Goal: Task Accomplishment & Management: Use online tool/utility

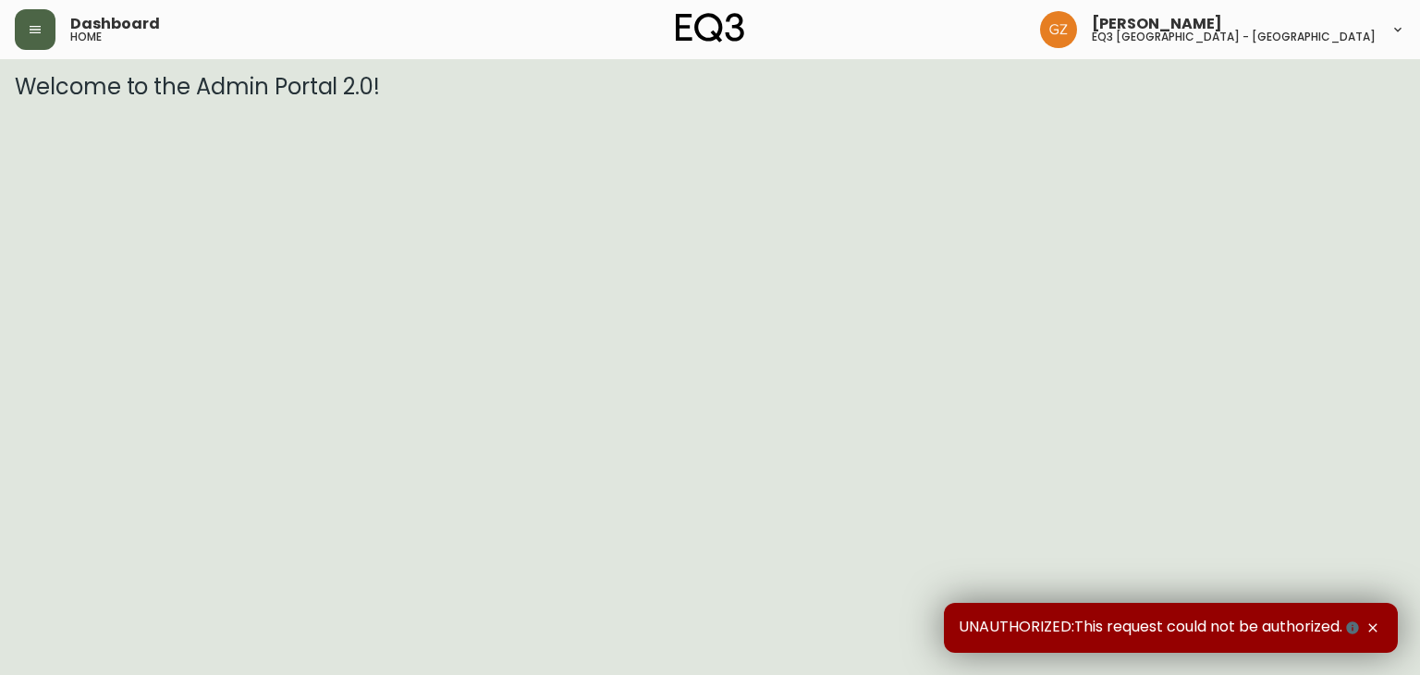
click at [39, 41] on button "button" at bounding box center [35, 29] width 41 height 41
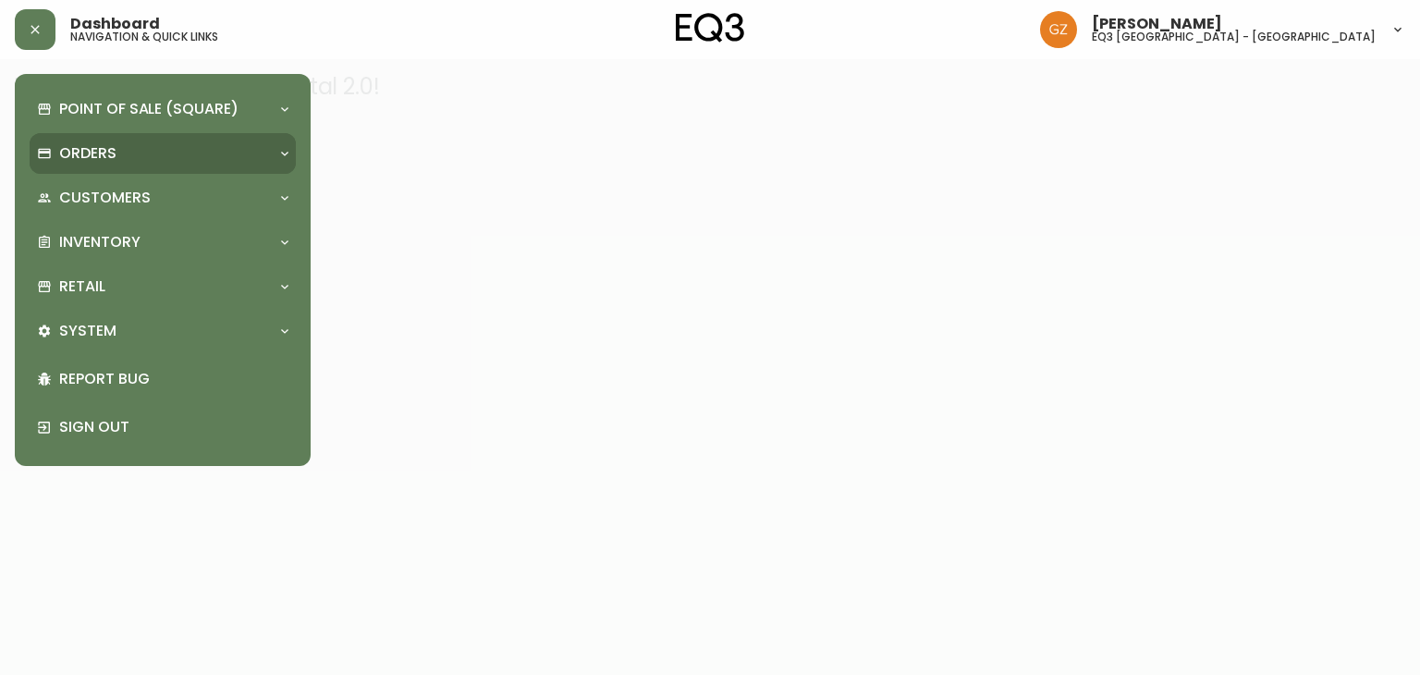
click at [91, 160] on p "Orders" at bounding box center [87, 153] width 57 height 20
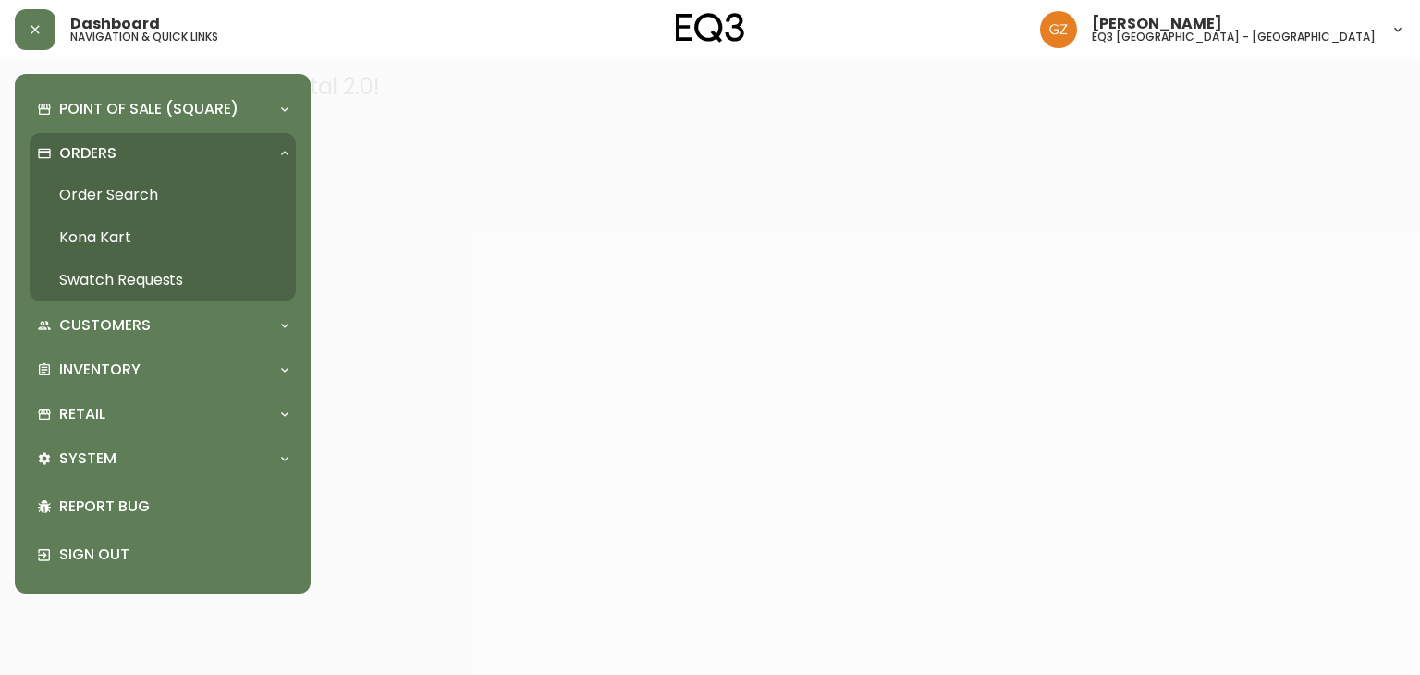
click at [112, 190] on link "Order Search" at bounding box center [163, 195] width 266 height 43
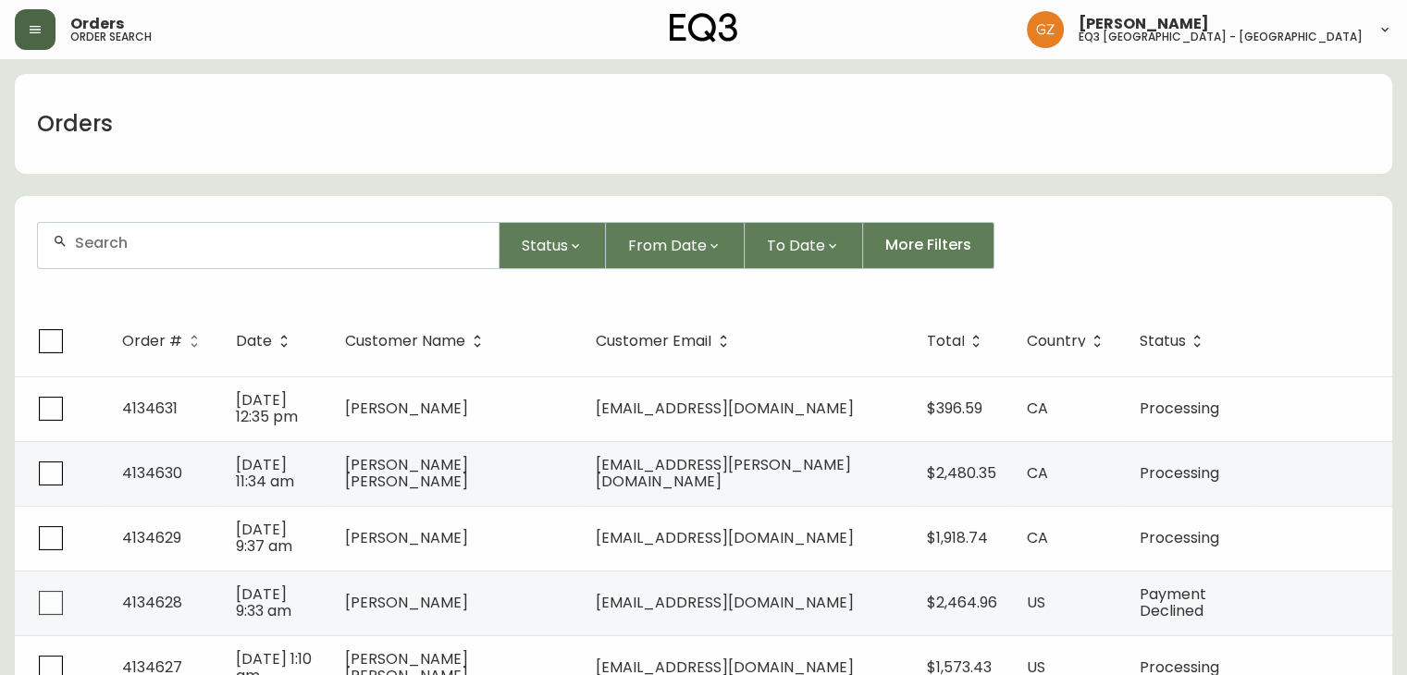
click at [22, 19] on button "button" at bounding box center [35, 29] width 41 height 41
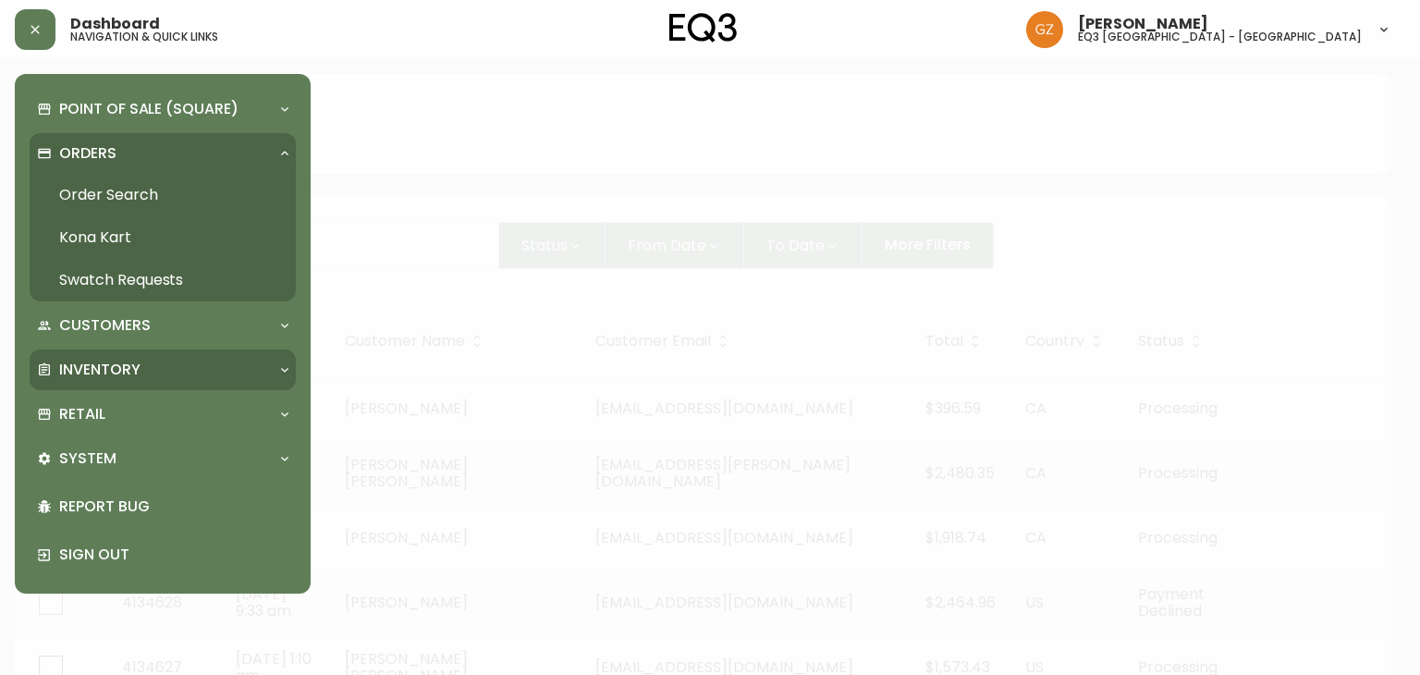
click at [68, 372] on p "Inventory" at bounding box center [99, 370] width 81 height 20
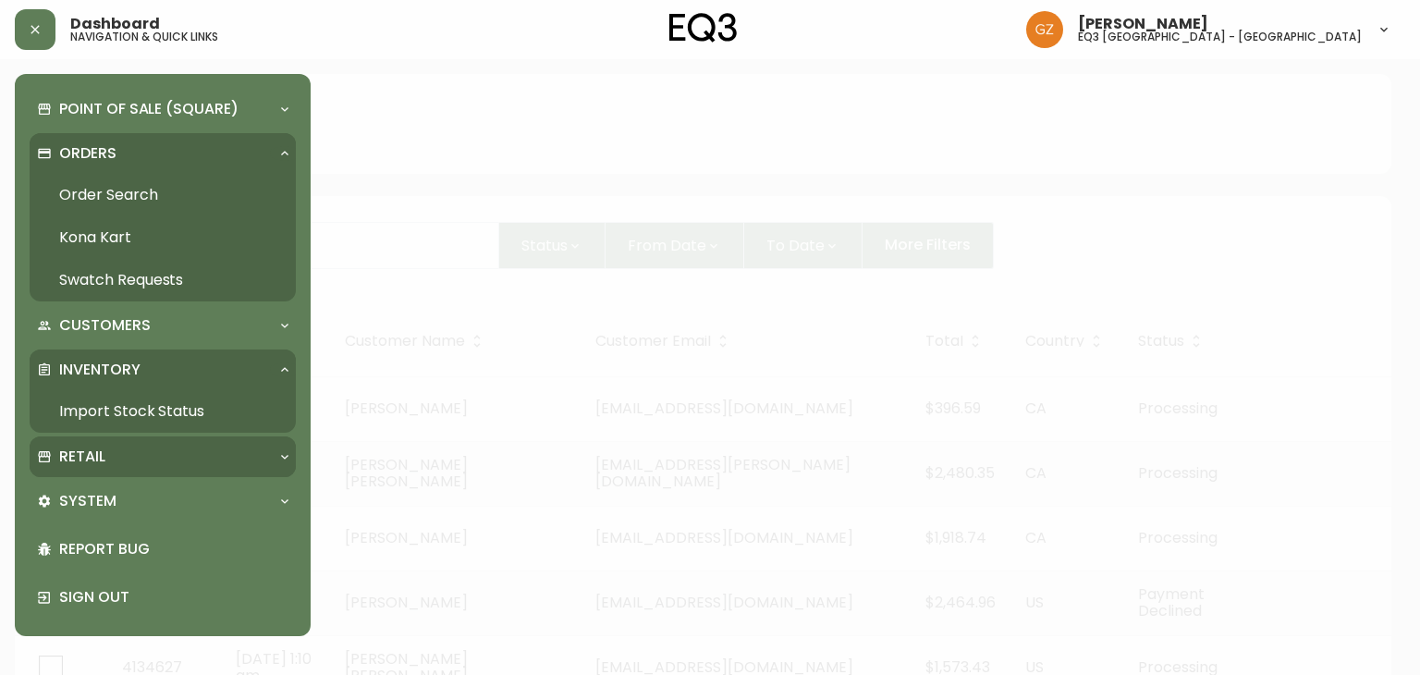
click at [55, 460] on div "Retail" at bounding box center [153, 457] width 233 height 20
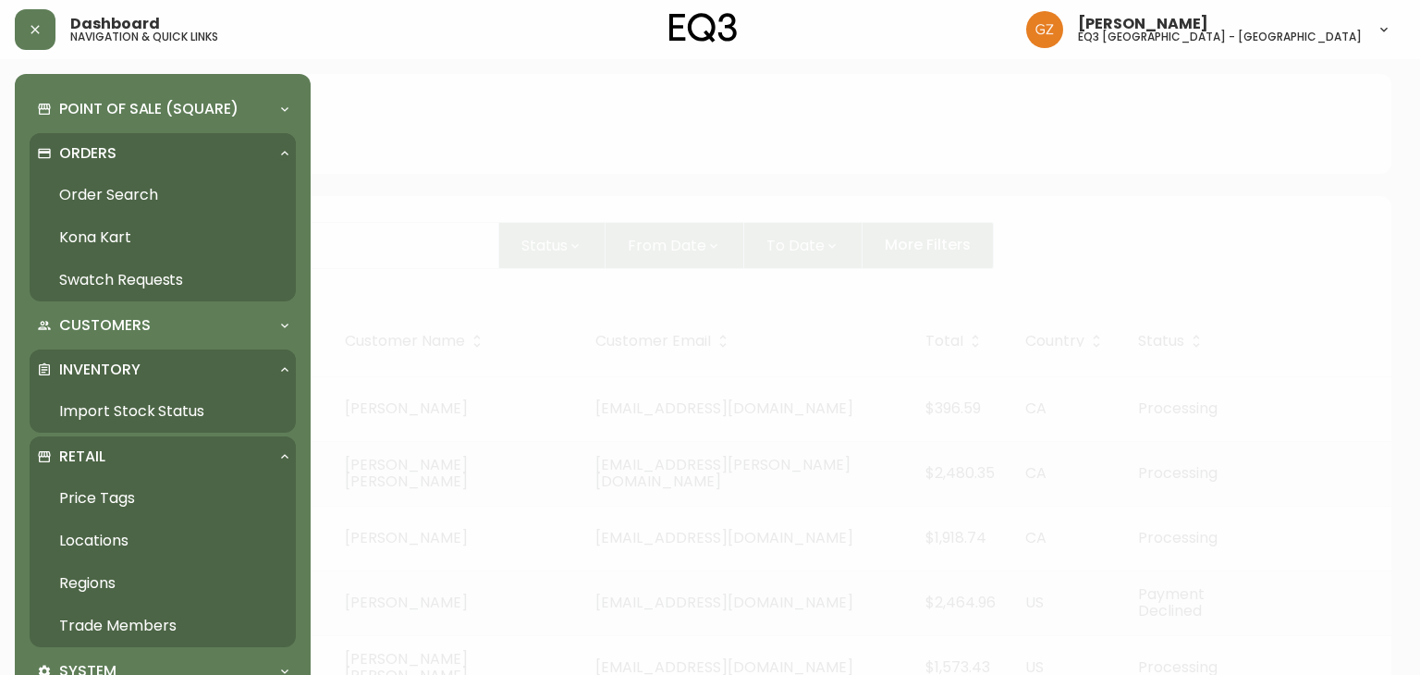
click at [105, 633] on link "Trade Members" at bounding box center [163, 626] width 266 height 43
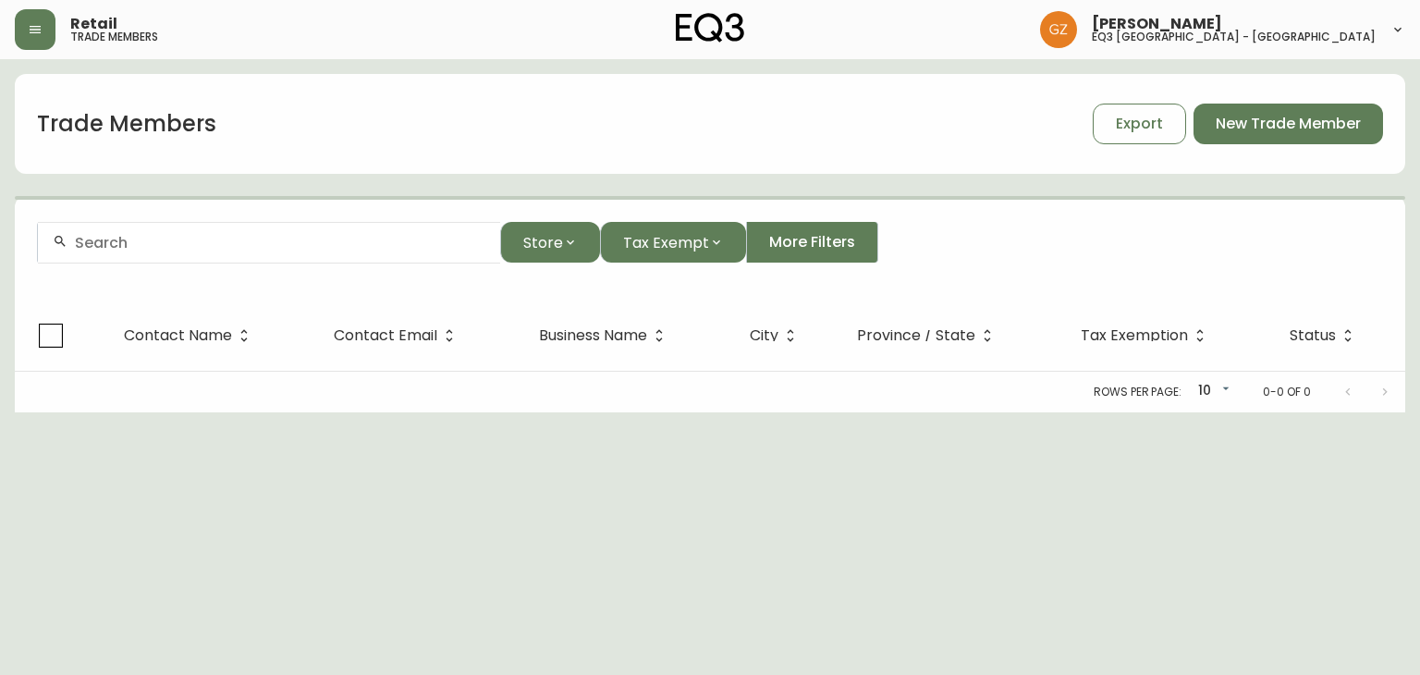
click at [208, 253] on div at bounding box center [269, 243] width 462 height 42
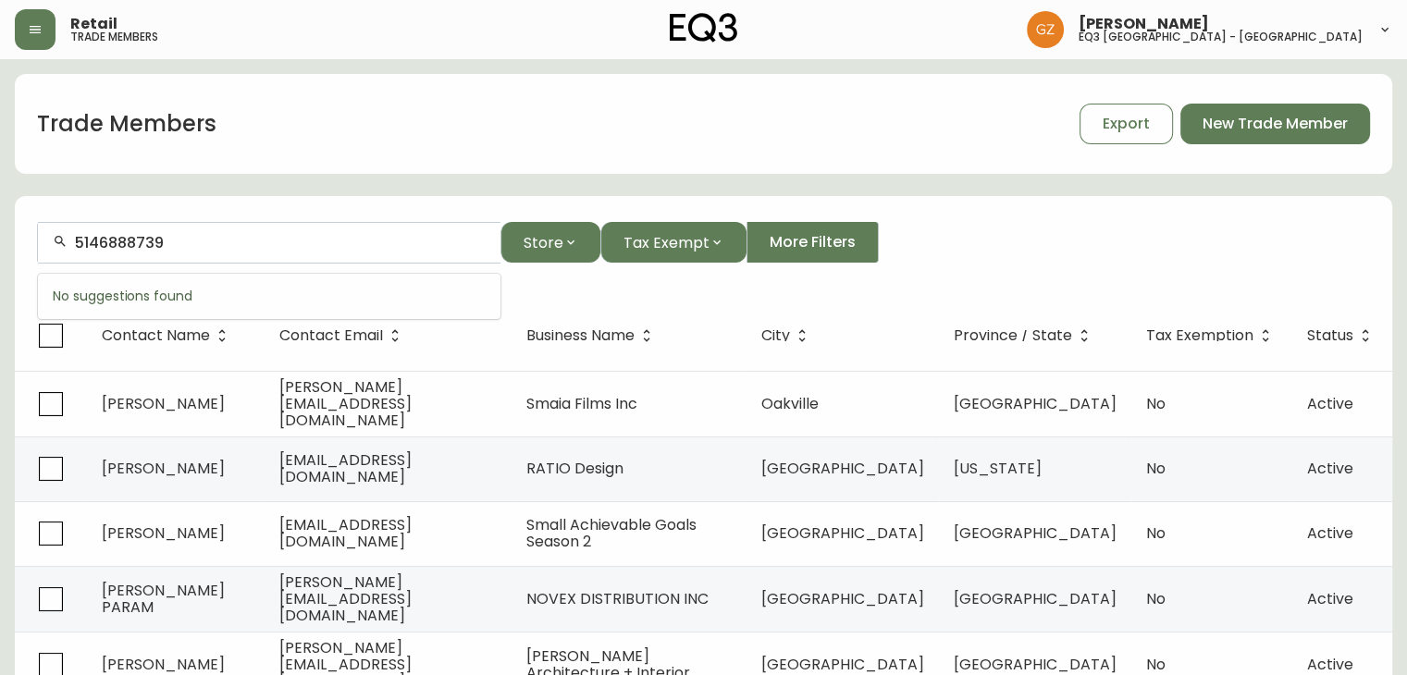
type input "5146888739"
drag, startPoint x: 205, startPoint y: 243, endPoint x: 0, endPoint y: 223, distance: 206.3
click at [0, 223] on main "Trade Members Export New Trade Member 5146888739 Store Tax Exempt More Filters …" at bounding box center [703, 561] width 1407 height 1004
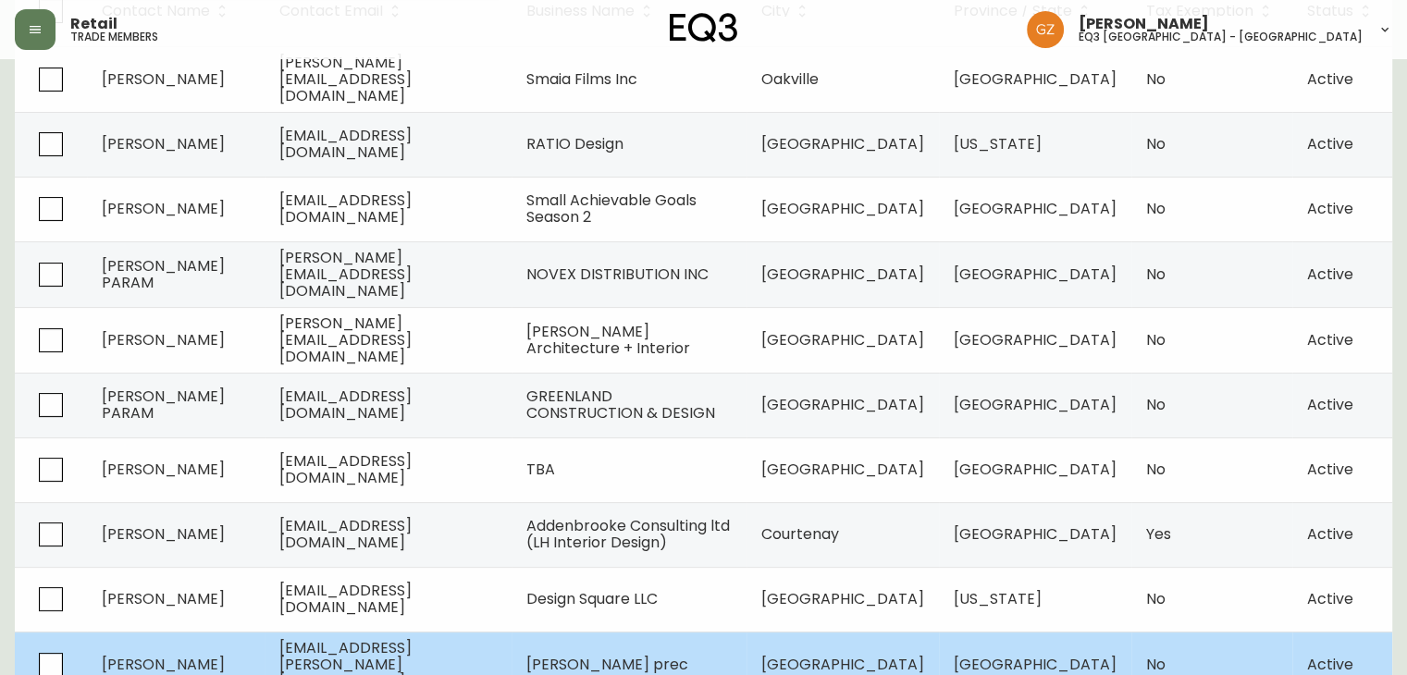
scroll to position [384, 0]
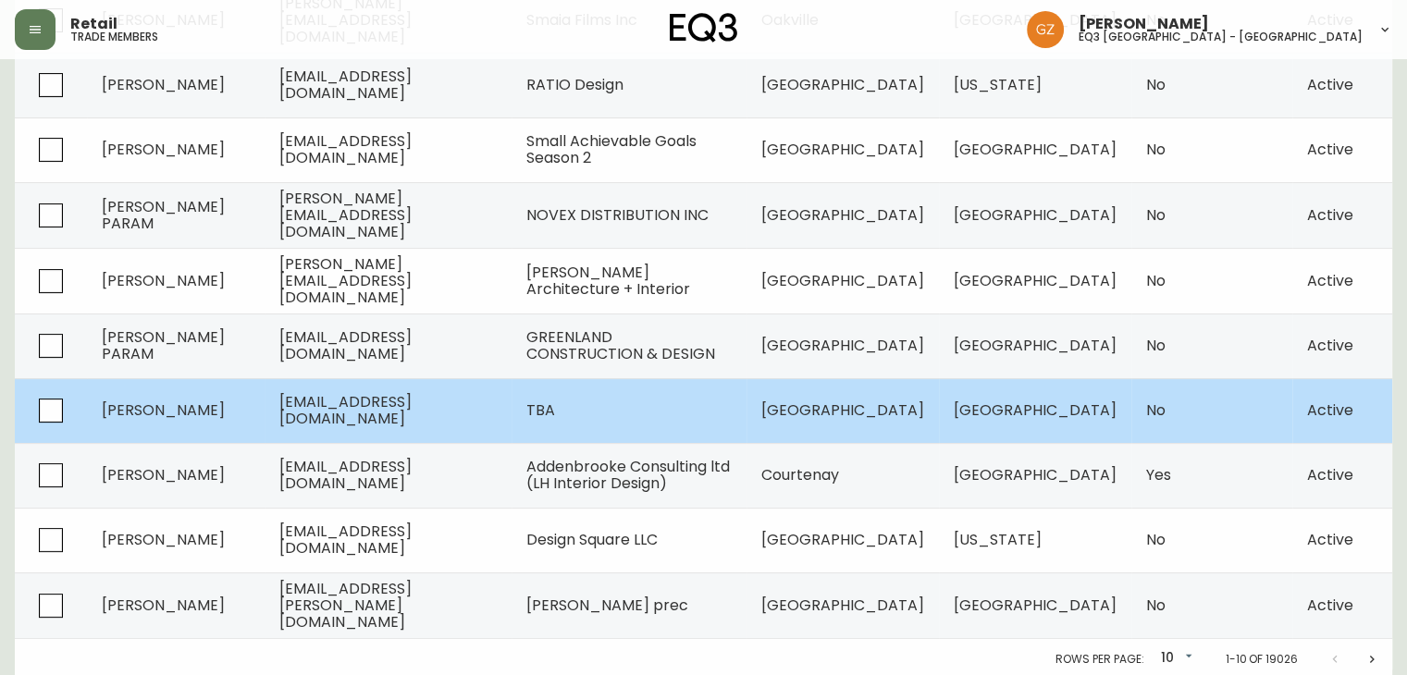
click at [588, 397] on td "TBA" at bounding box center [628, 410] width 235 height 65
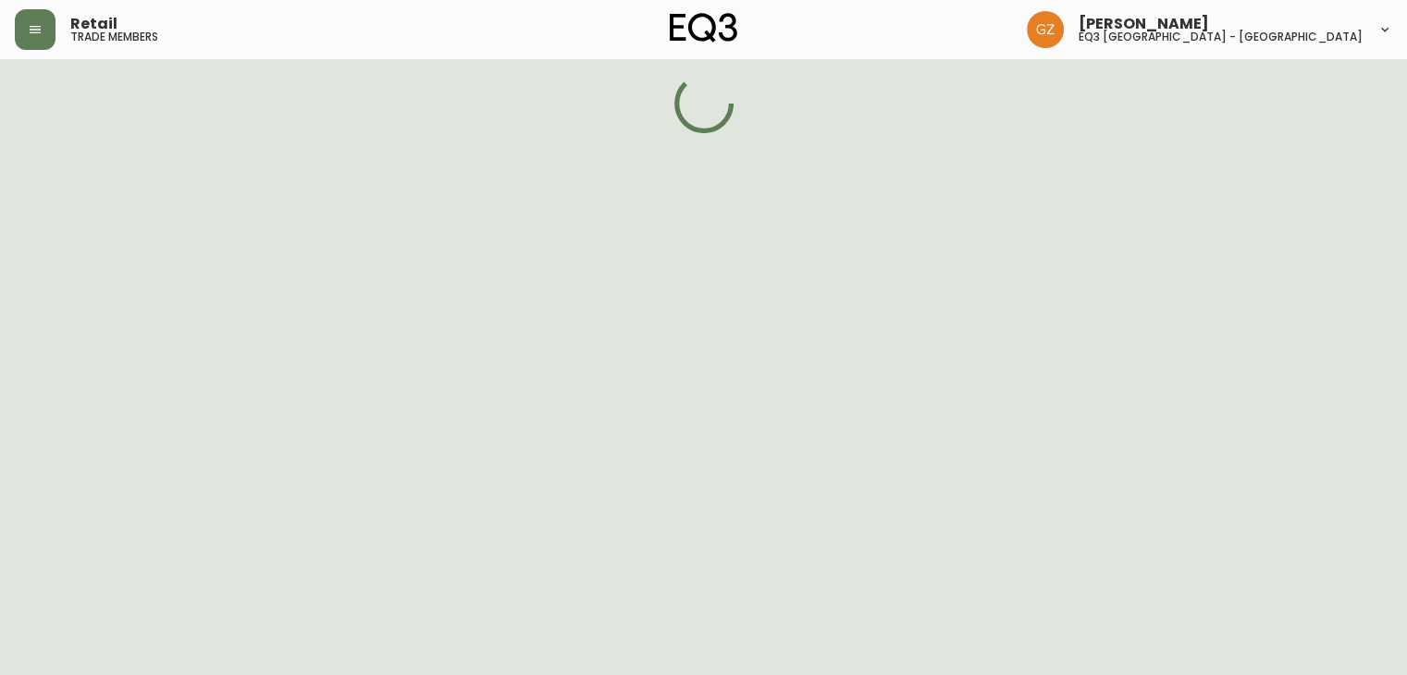
select select "QC"
select select "CA"
select select "CA_EN"
select select "Other"
select select "Architect"
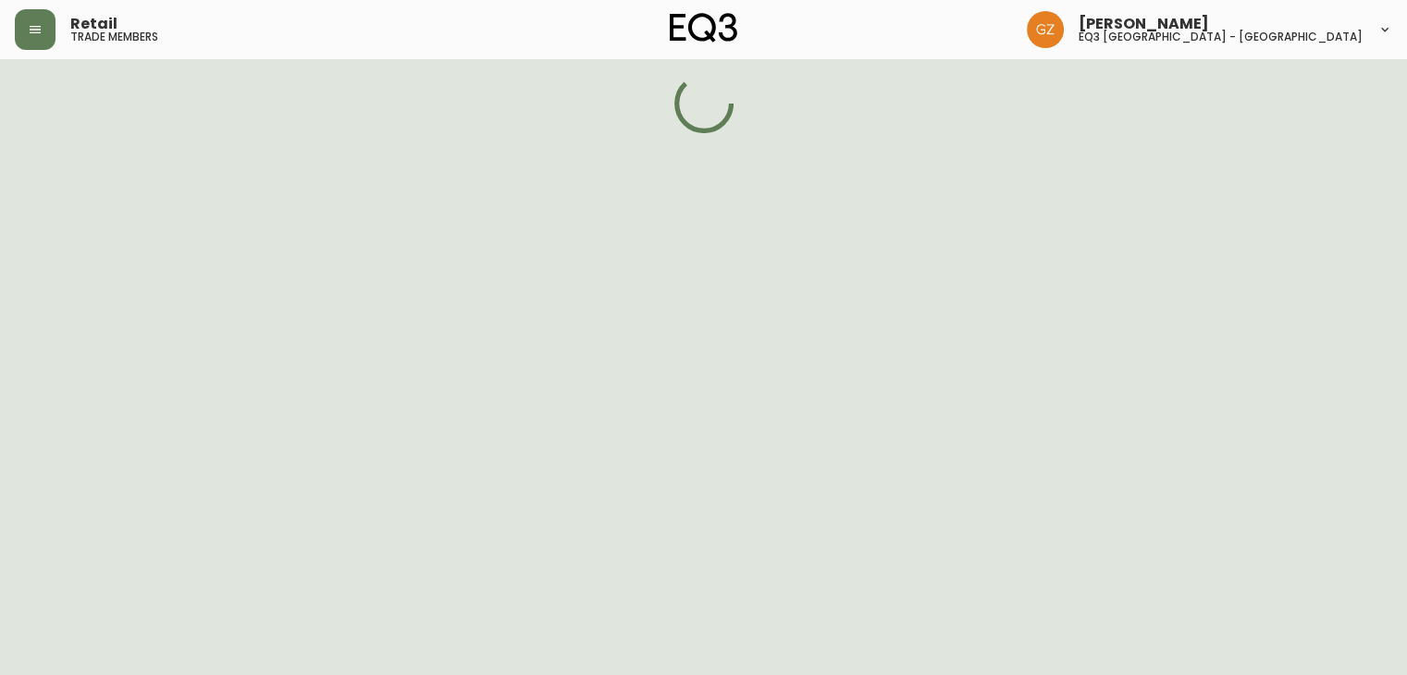
select select "false"
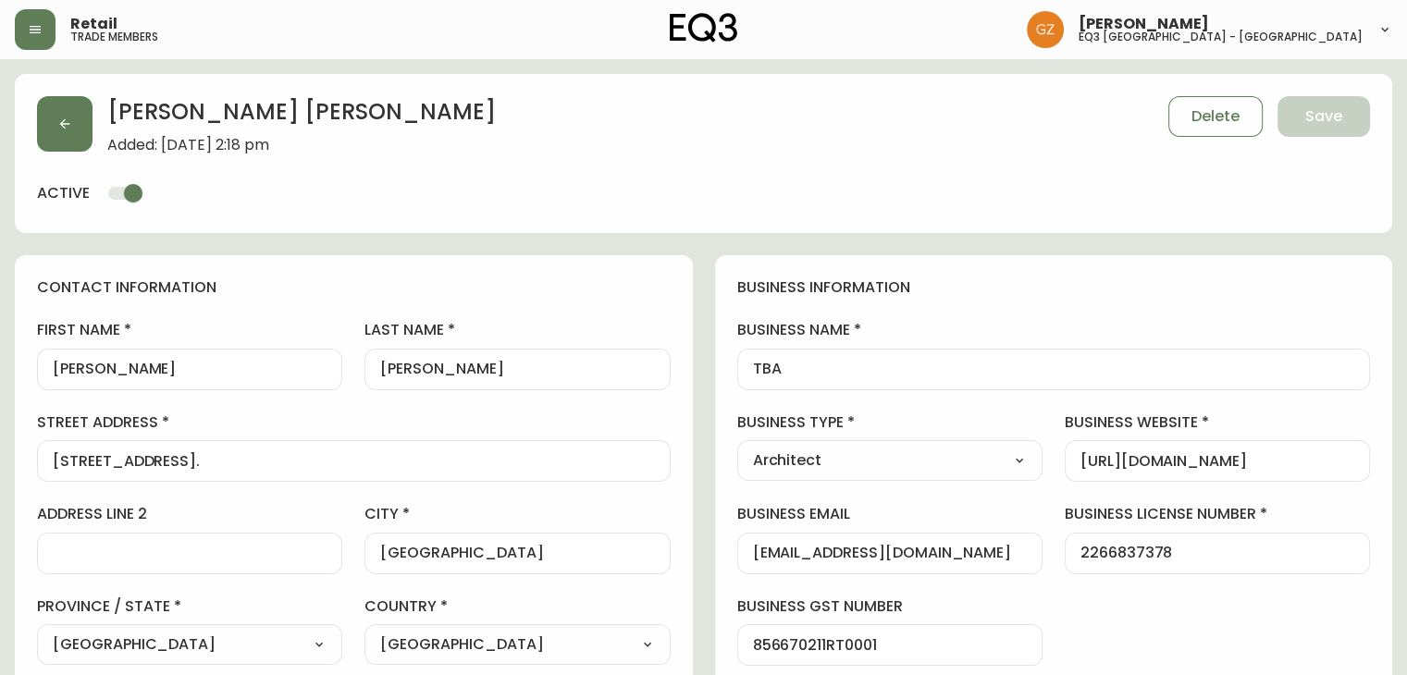
type input "EQ3 [GEOGRAPHIC_DATA] - [GEOGRAPHIC_DATA]"
select select "cjw10z96t00cw6gs04aeyfqxf"
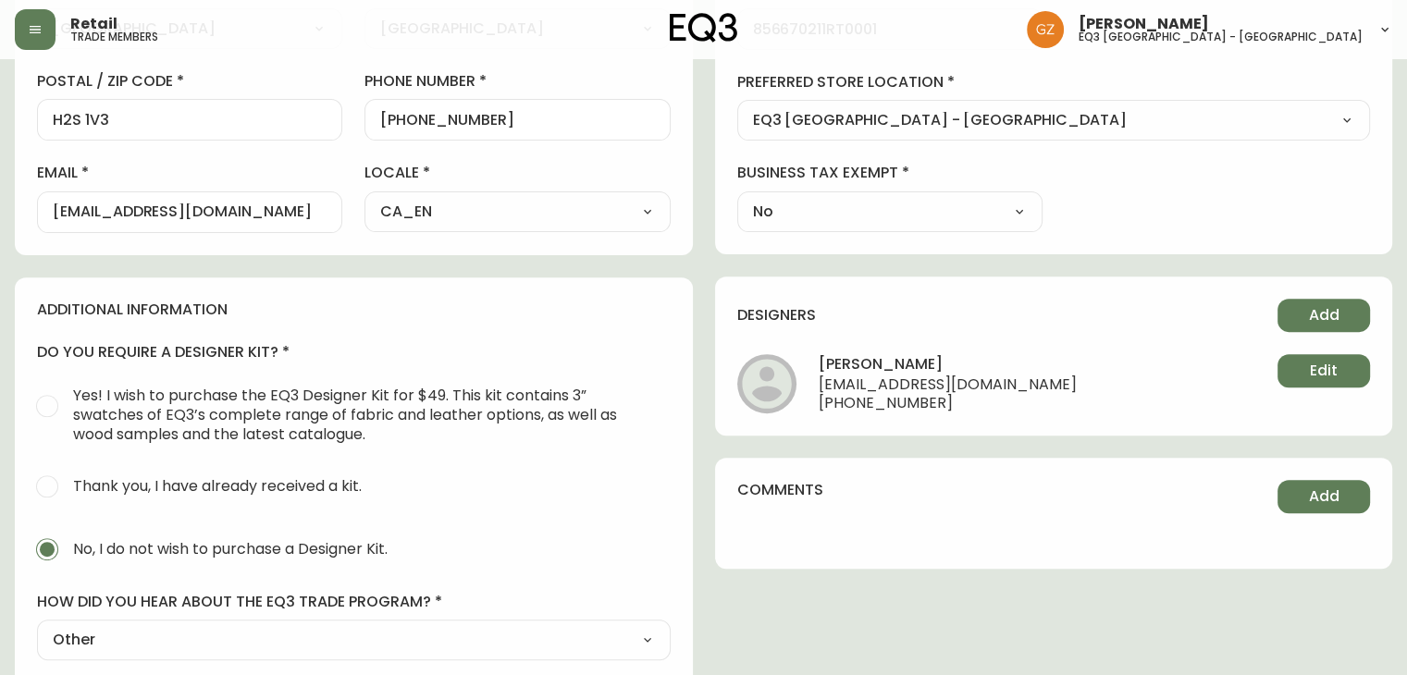
scroll to position [740, 0]
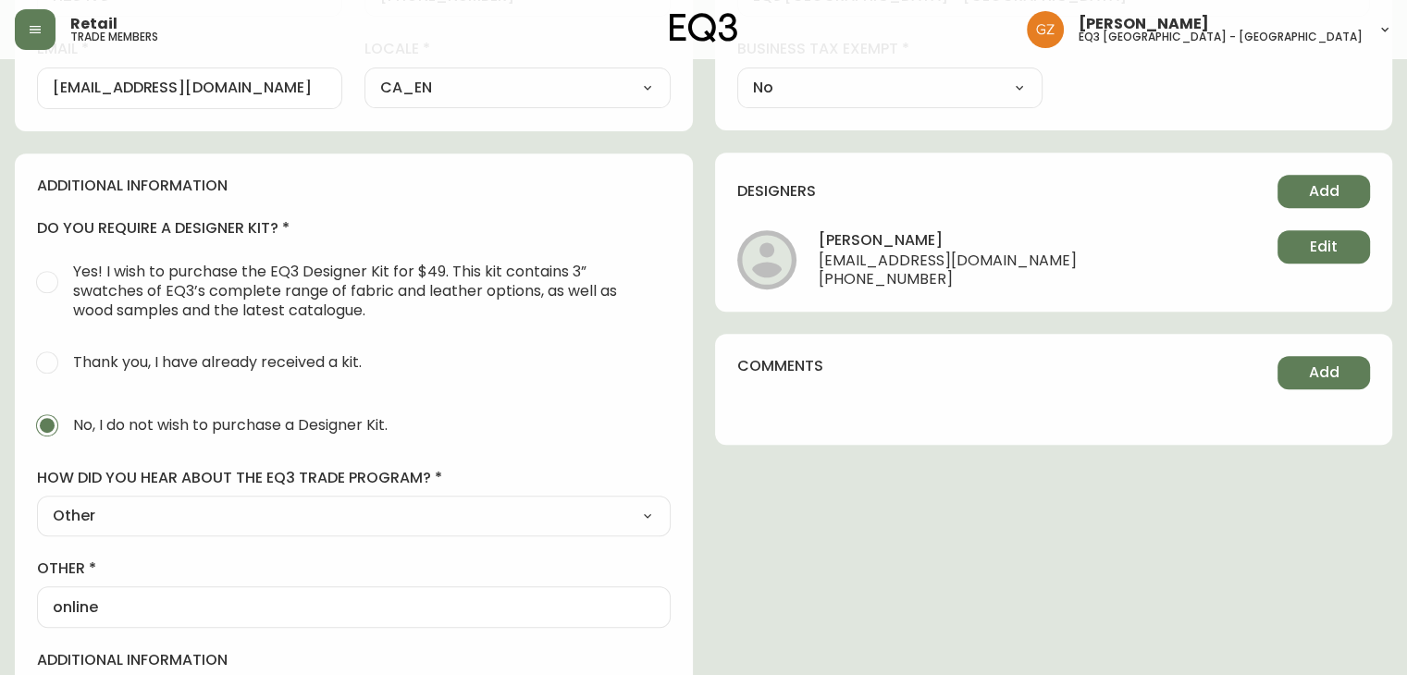
click at [588, 518] on select "Select Social Media Advertisement Trade Show Outreach from a Trade Rep Other" at bounding box center [353, 516] width 633 height 28
select select "Outreach from a Trade Rep"
click at [37, 502] on select "Select Social Media Advertisement Trade Show Outreach from a Trade Rep Other" at bounding box center [353, 516] width 633 height 28
type input "Outreach from a Trade Rep"
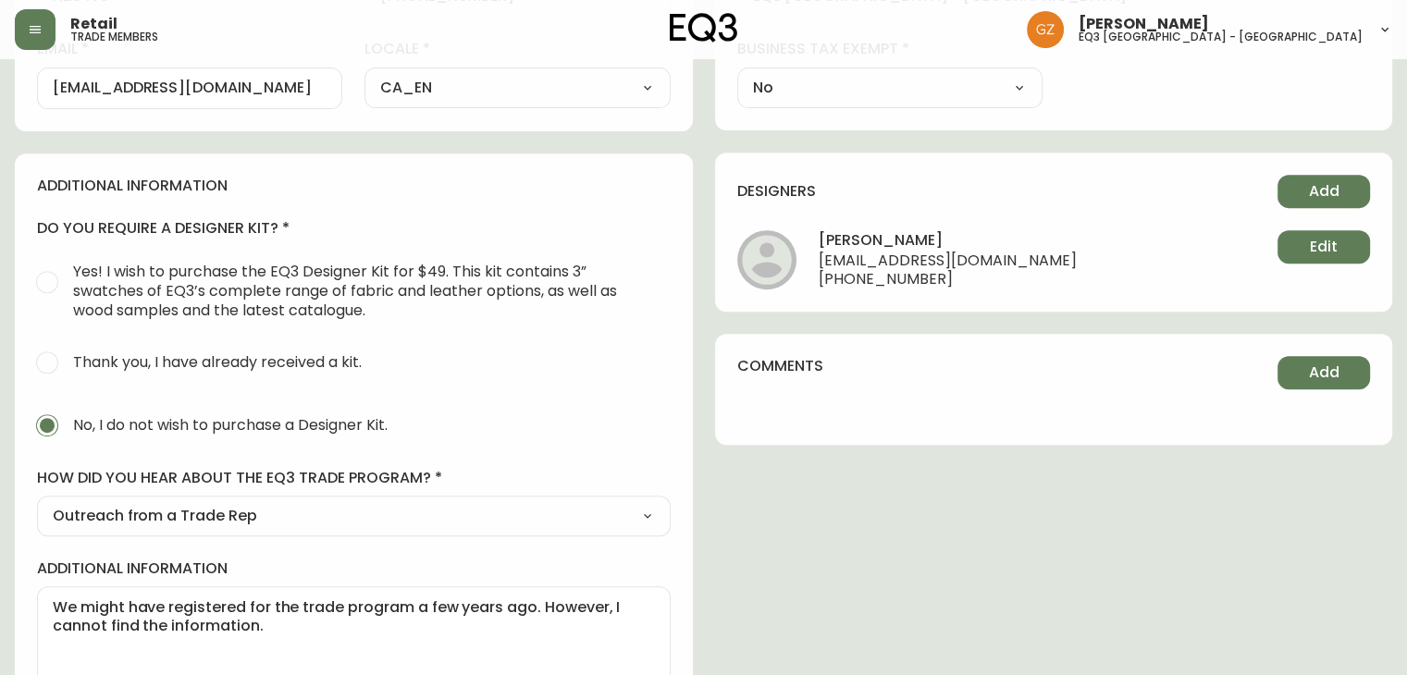
click at [628, 519] on select "Select Social Media Advertisement Trade Show Outreach from a Trade Rep Other" at bounding box center [353, 516] width 633 height 28
click at [782, 554] on div "contact information first name [PERSON_NAME] last name [PERSON_NAME][GEOGRAPHIC…" at bounding box center [703, 120] width 1377 height 1210
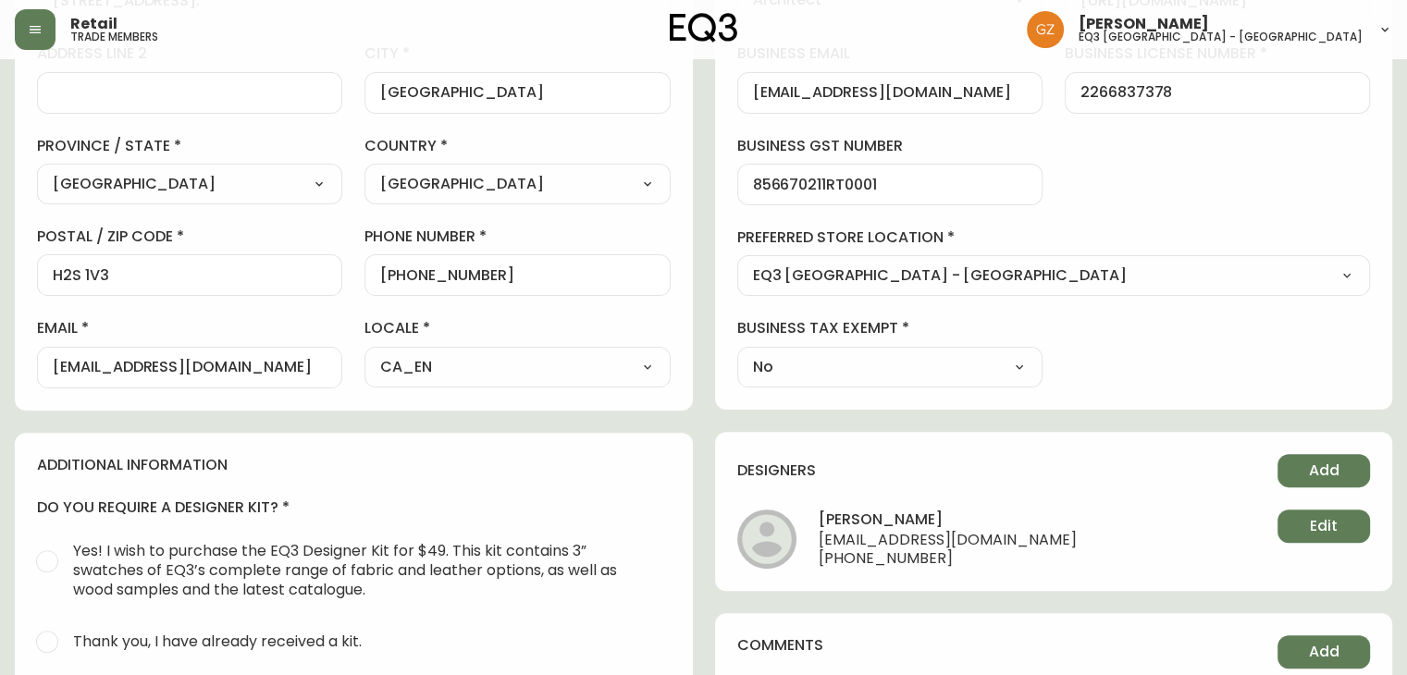
scroll to position [0, 0]
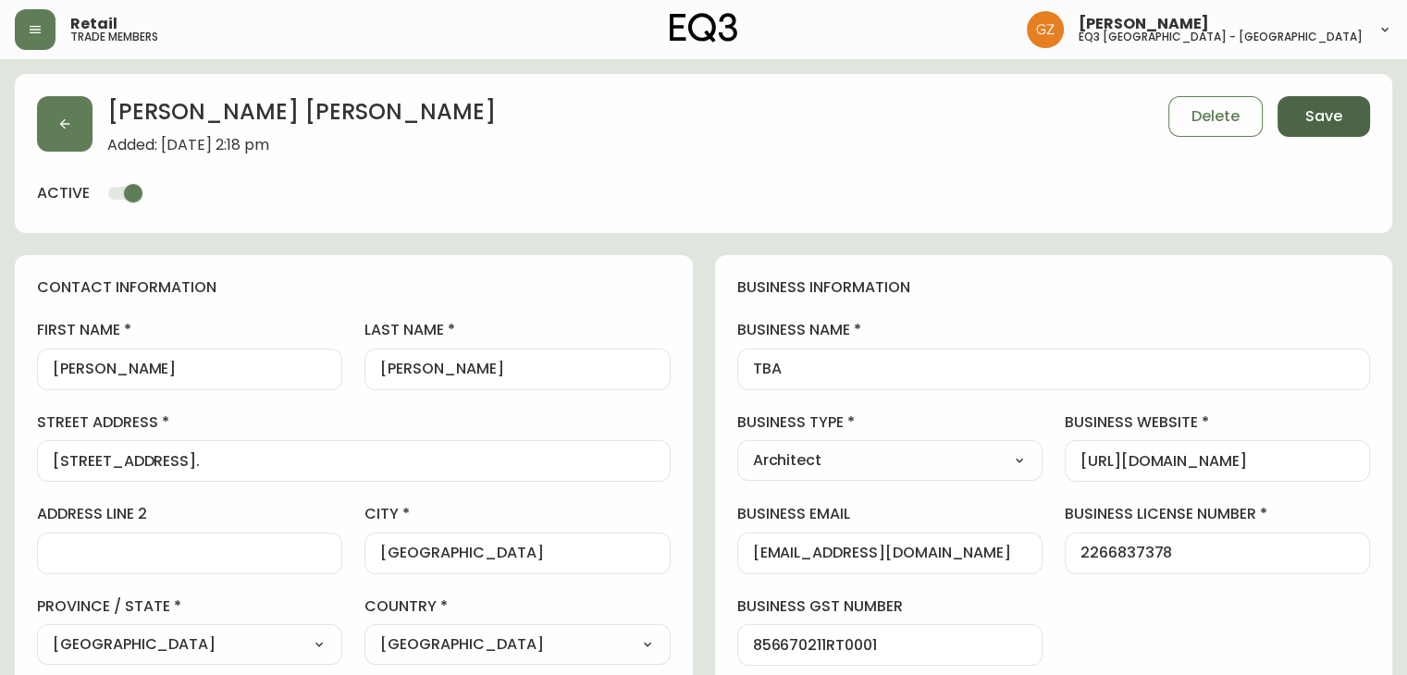
click at [1326, 108] on span "Save" at bounding box center [1323, 116] width 37 height 20
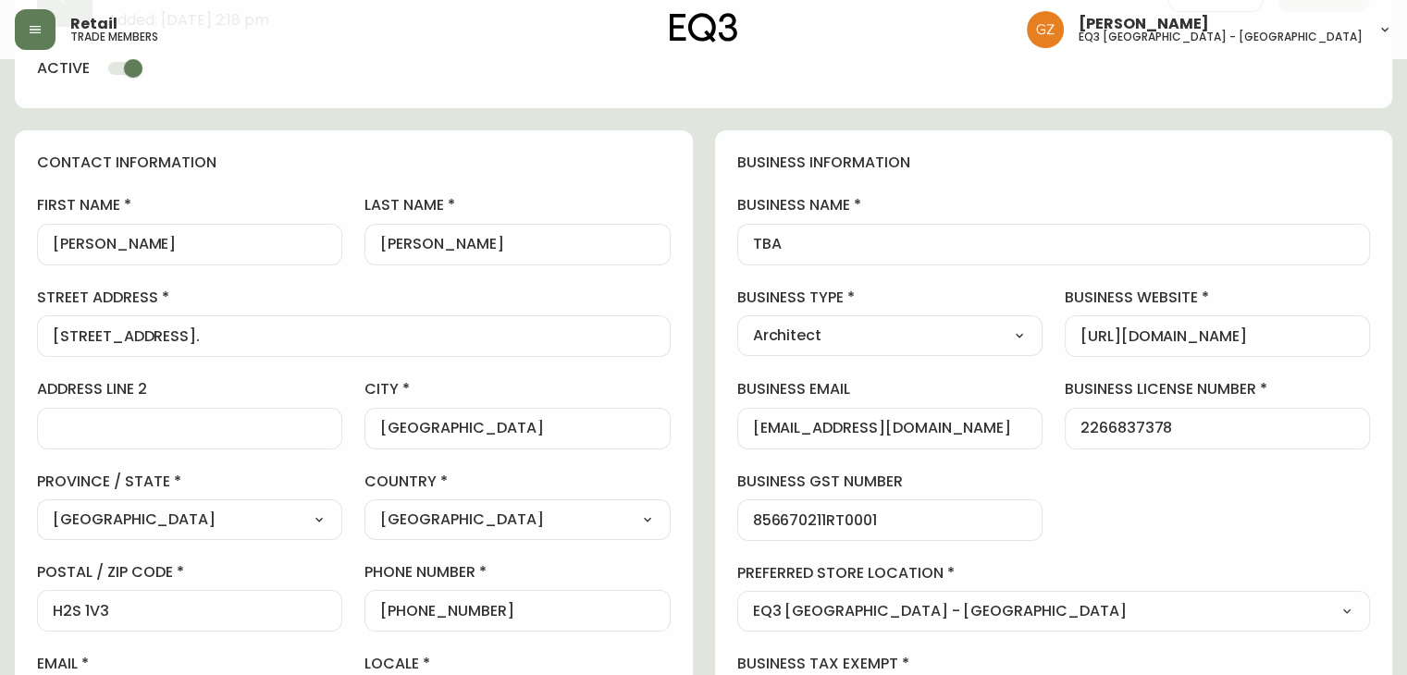
scroll to position [185, 0]
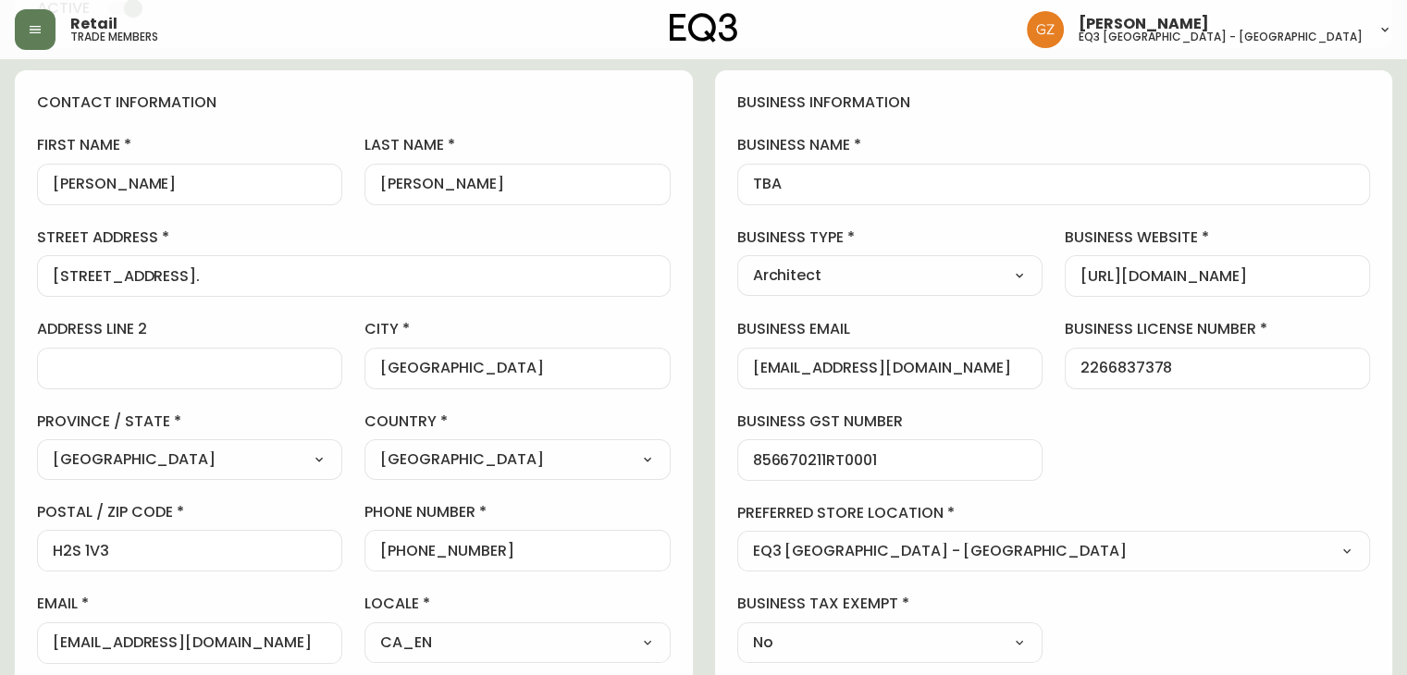
drag, startPoint x: 954, startPoint y: 381, endPoint x: 734, endPoint y: 373, distance: 220.2
click at [734, 373] on div "business information business name TBA business type Architect Select Interior …" at bounding box center [1054, 377] width 678 height 615
click at [47, 28] on button "button" at bounding box center [35, 29] width 41 height 41
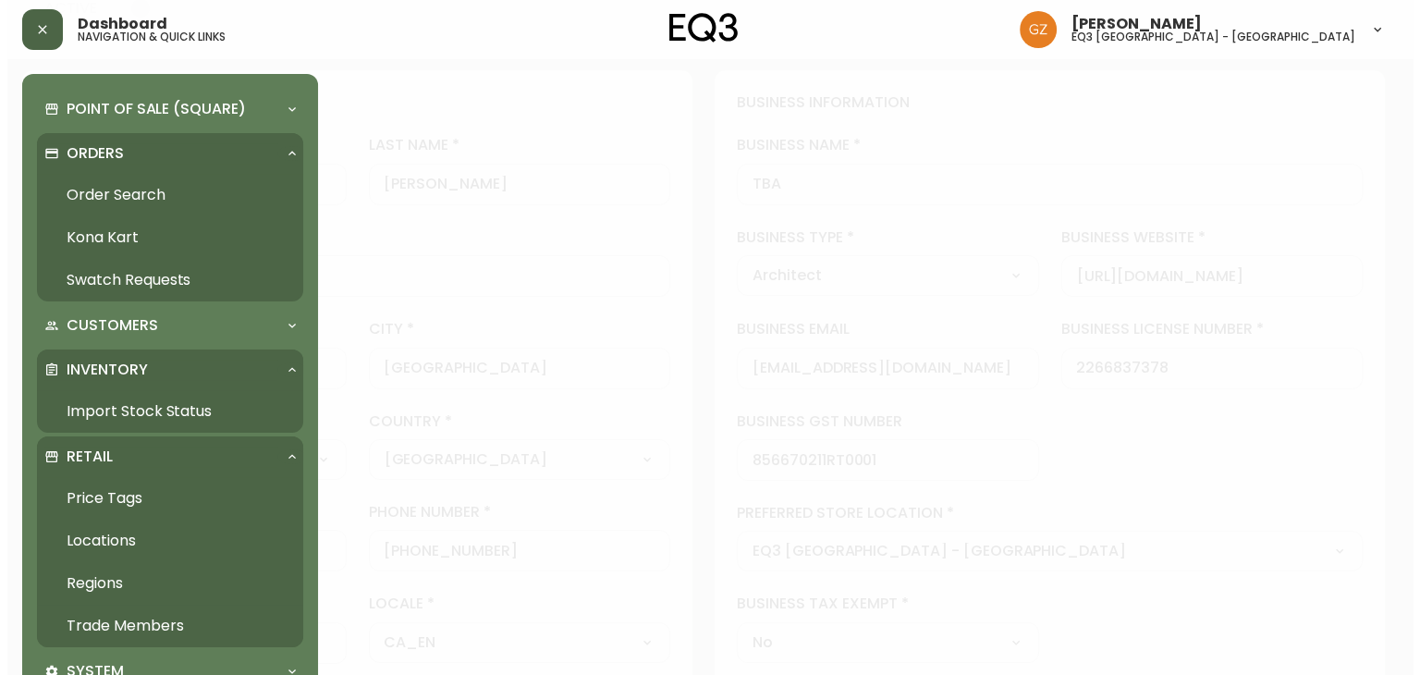
scroll to position [186, 0]
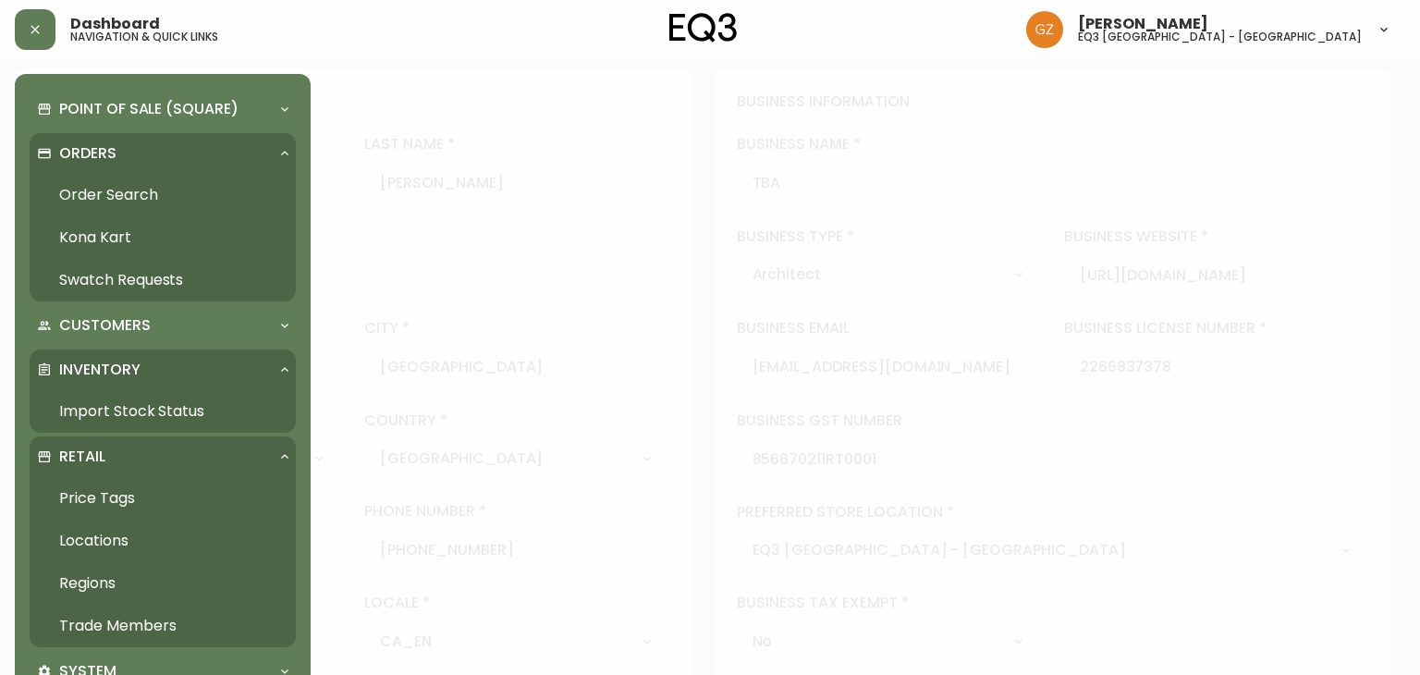
click at [124, 408] on link "Import Stock Status" at bounding box center [163, 411] width 266 height 43
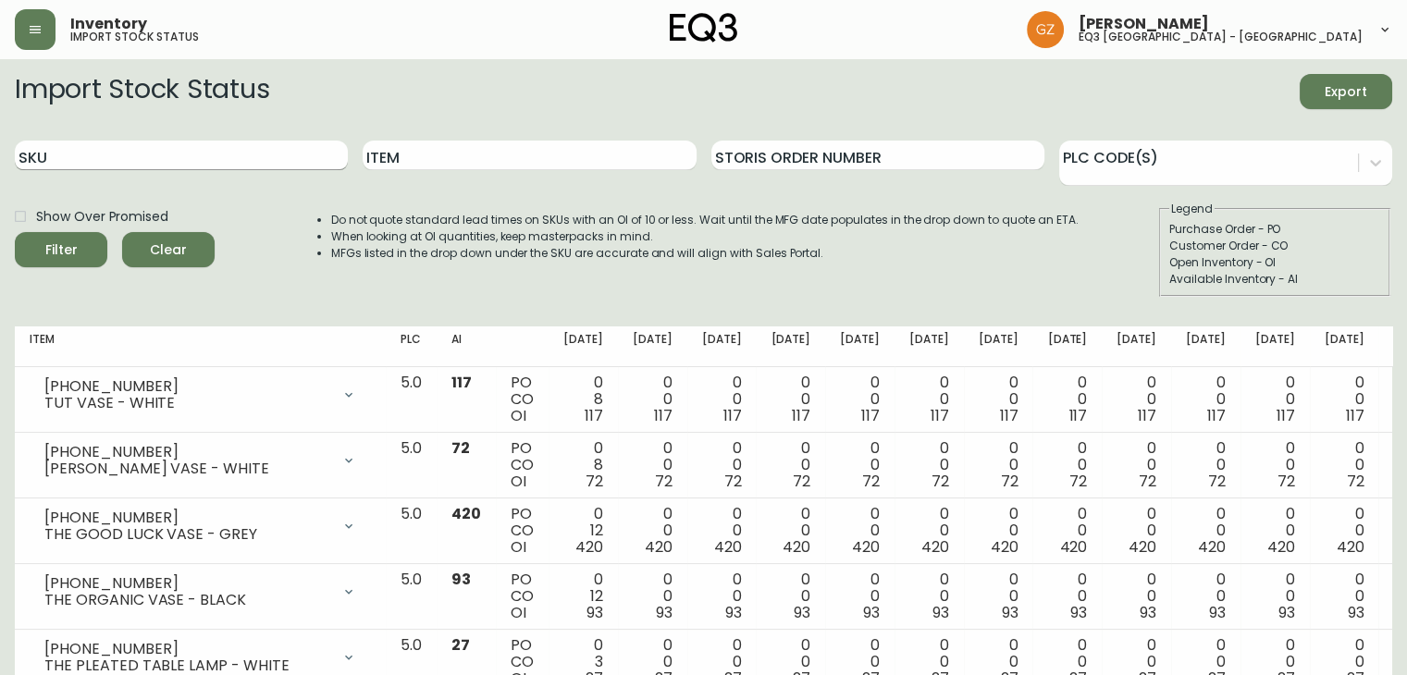
click at [171, 153] on input "SKU" at bounding box center [181, 156] width 333 height 30
paste input "3180-212-1-A"
type input "3180-212-1-A"
click at [41, 252] on span "Filter" at bounding box center [61, 250] width 63 height 23
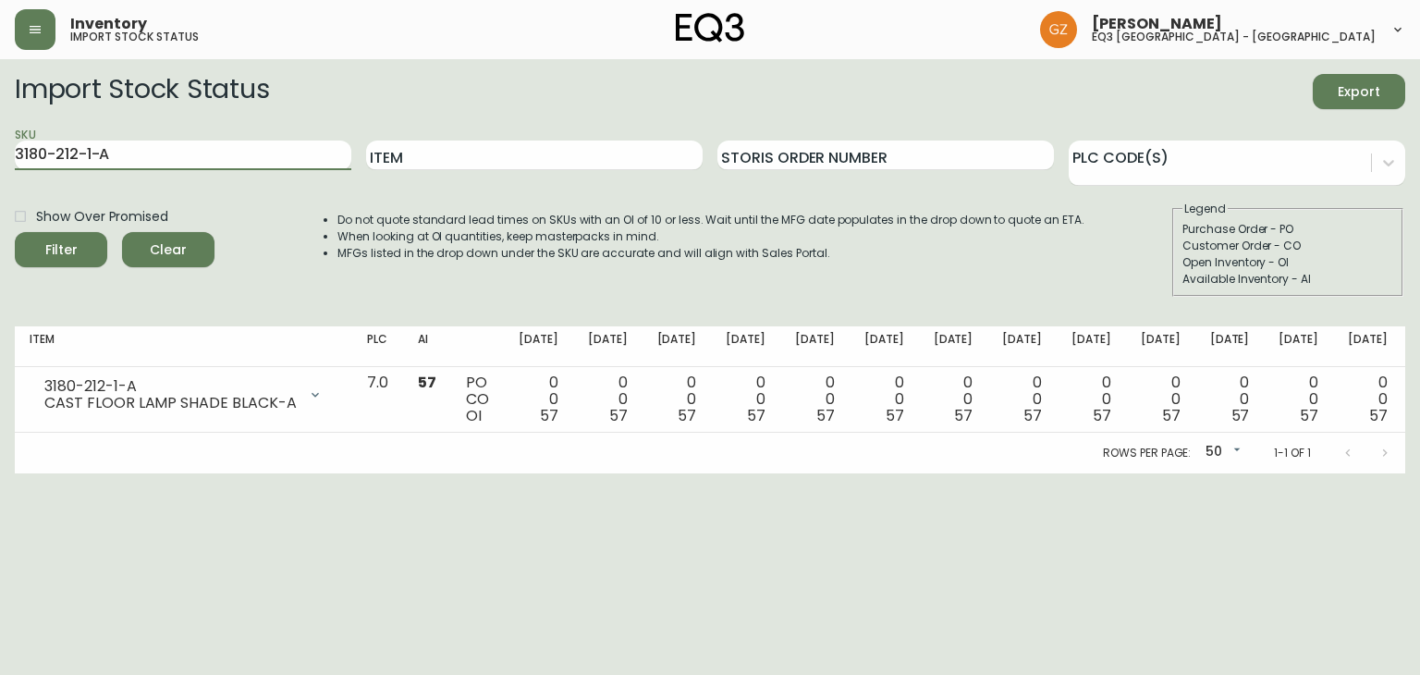
drag, startPoint x: 181, startPoint y: 154, endPoint x: 0, endPoint y: 74, distance: 198.3
click at [0, 74] on main "Import Stock Status Export SKU 3180-212-1-A Item Storis Order Number PLC Code(s…" at bounding box center [710, 266] width 1420 height 414
paste input "3180-212-1-C"
type input "3180-212-1-C"
click at [66, 252] on div "Filter" at bounding box center [61, 250] width 32 height 23
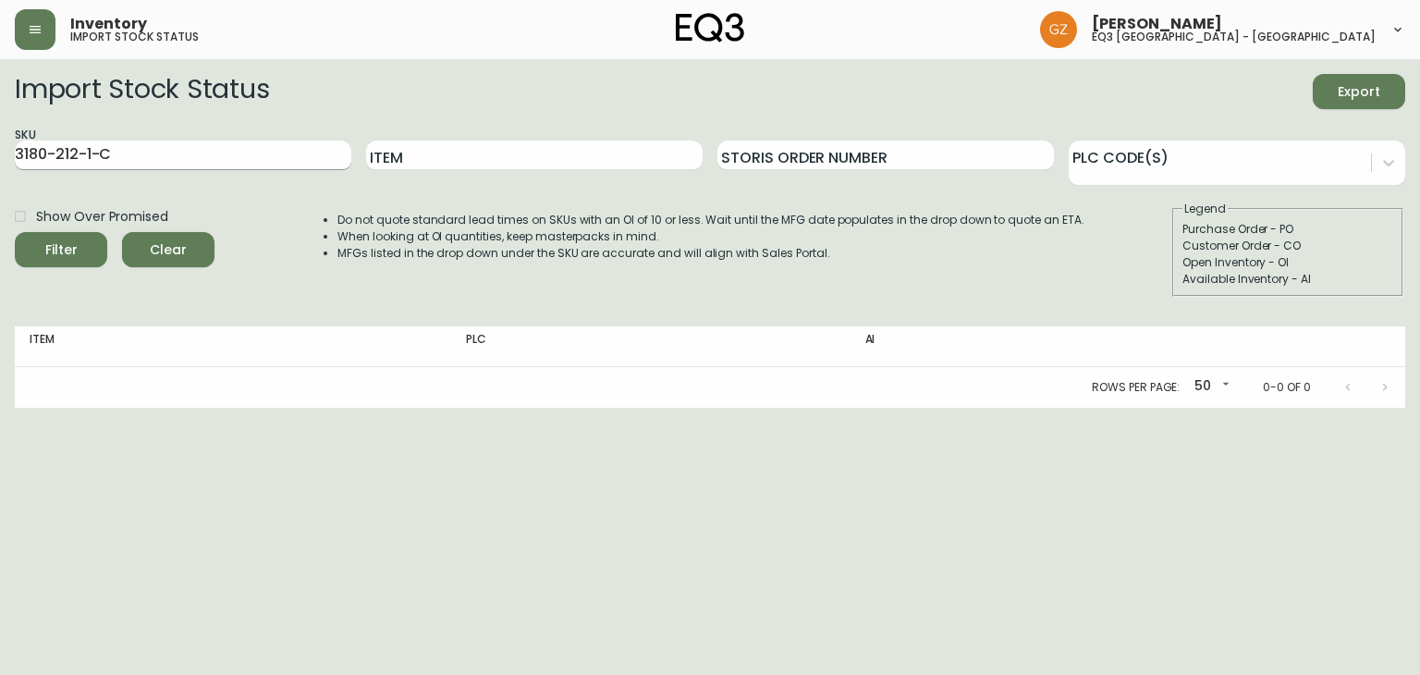
click at [124, 150] on input "3180-212-1-C" at bounding box center [183, 156] width 337 height 30
drag, startPoint x: 124, startPoint y: 150, endPoint x: 0, endPoint y: 79, distance: 142.9
click at [0, 79] on main "Import Stock Status Export SKU 3180-212-1-C Item Storis Order Number PLC Code(s…" at bounding box center [710, 233] width 1420 height 349
paste input "3180-212-1-B"
click at [51, 245] on icon "submit" at bounding box center [53, 247] width 19 height 19
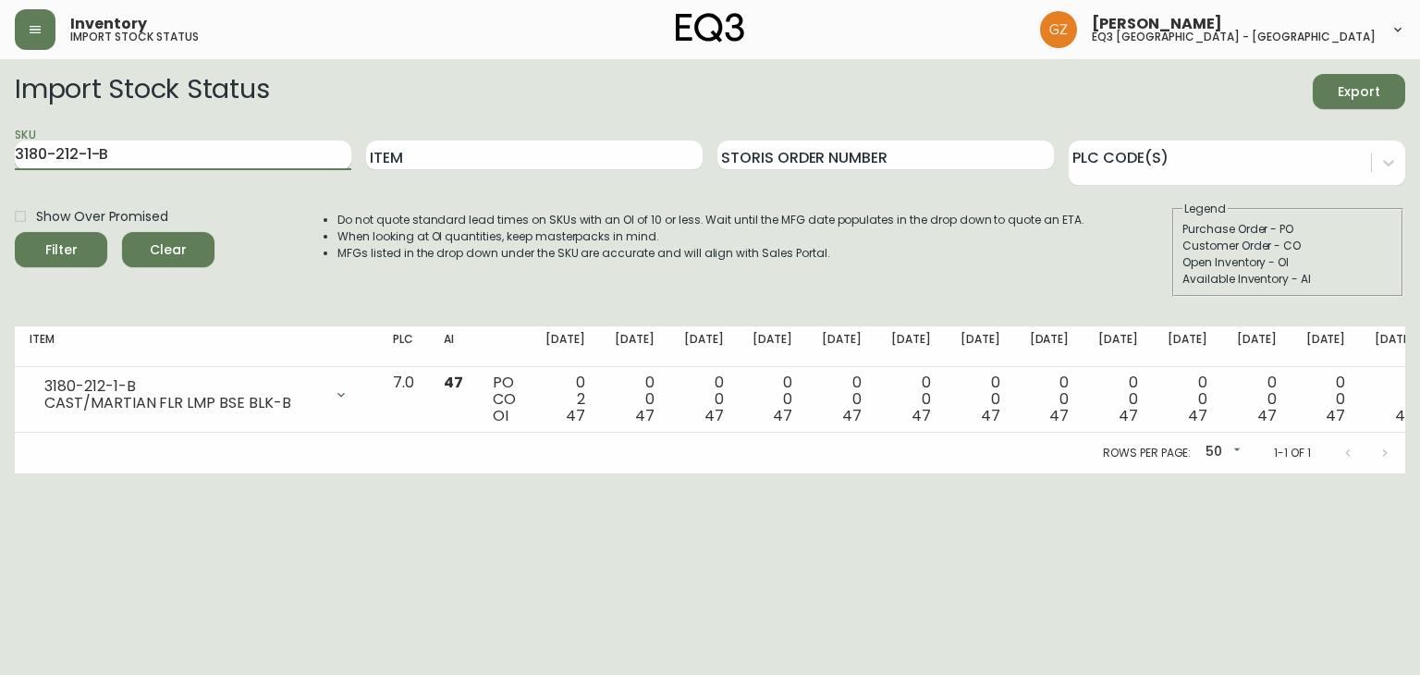
click at [157, 152] on input "3180-212-1-B" at bounding box center [183, 156] width 337 height 30
paste input "1180-200-1-C"
click at [65, 243] on div "Filter" at bounding box center [61, 250] width 32 height 23
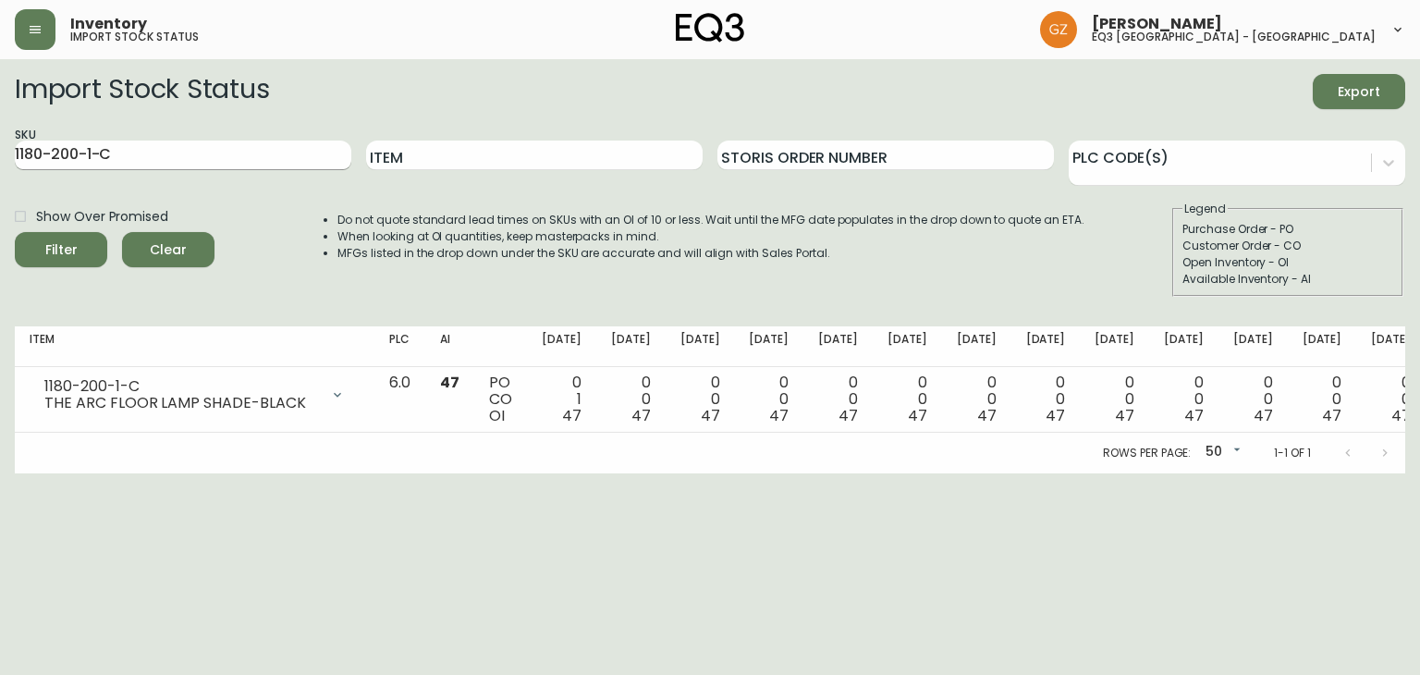
click at [153, 154] on input "1180-200-1-C" at bounding box center [183, 156] width 337 height 30
click at [15, 232] on button "Filter" at bounding box center [61, 249] width 92 height 35
click at [178, 158] on input "1180-200-1-B" at bounding box center [183, 156] width 337 height 30
click at [15, 232] on button "Filter" at bounding box center [61, 249] width 92 height 35
drag, startPoint x: 194, startPoint y: 160, endPoint x: 0, endPoint y: 136, distance: 195.7
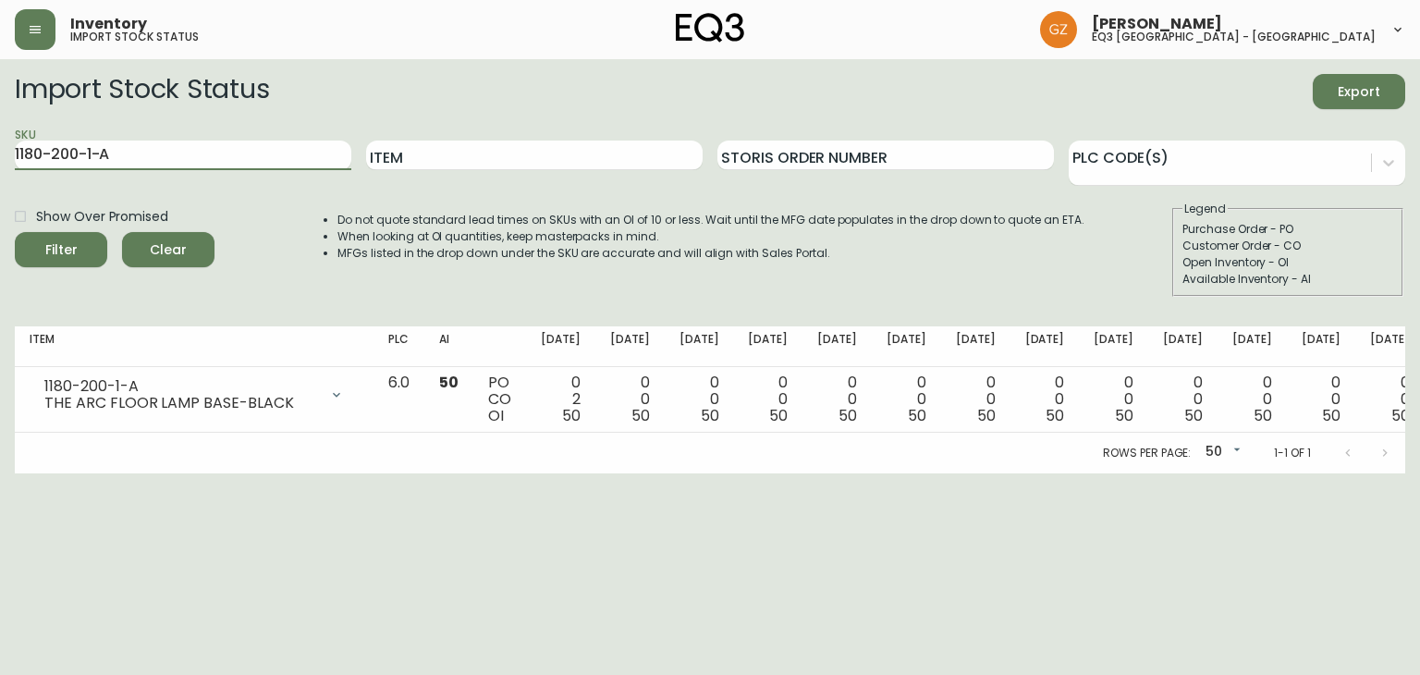
click at [0, 136] on main "Import Stock Status Export SKU 1180-200-1-A Item Storis Order Number PLC Code(s…" at bounding box center [710, 266] width 1420 height 414
paste input "3180-212"
click at [15, 232] on button "Filter" at bounding box center [61, 249] width 92 height 35
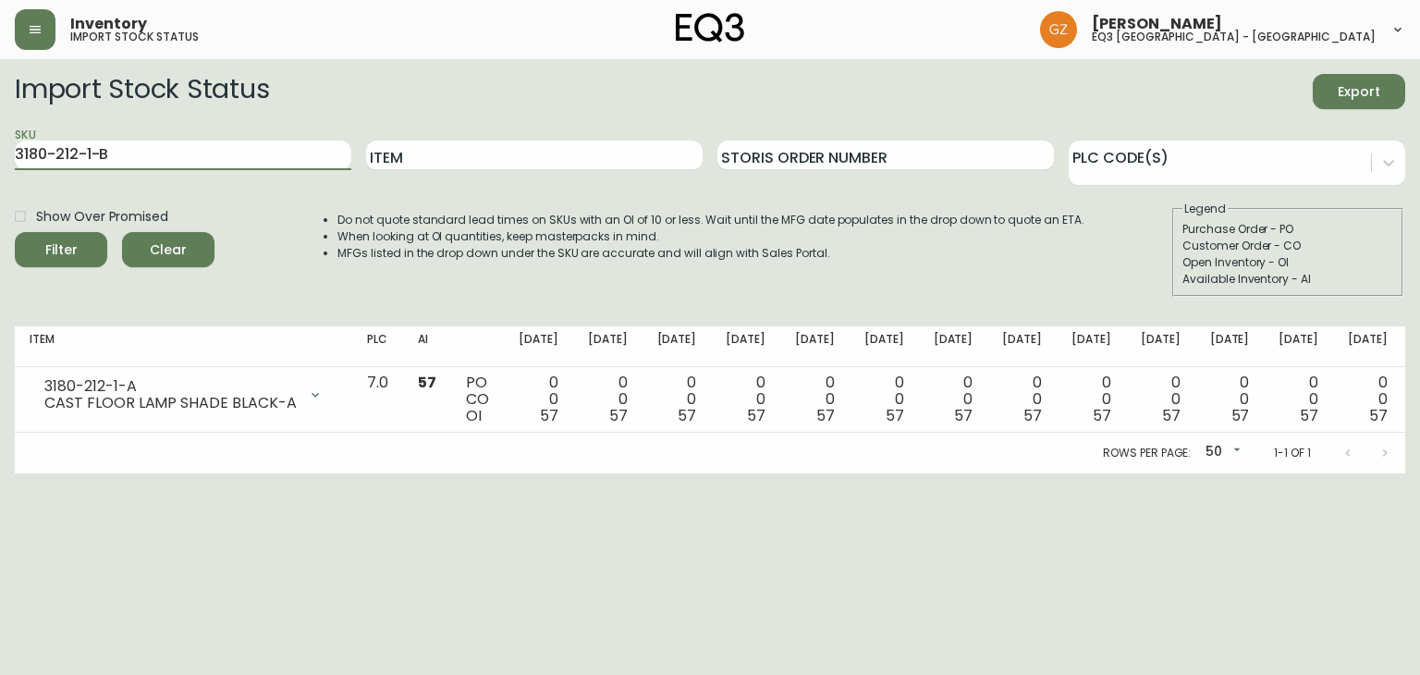
click at [15, 232] on button "Filter" at bounding box center [61, 249] width 92 height 35
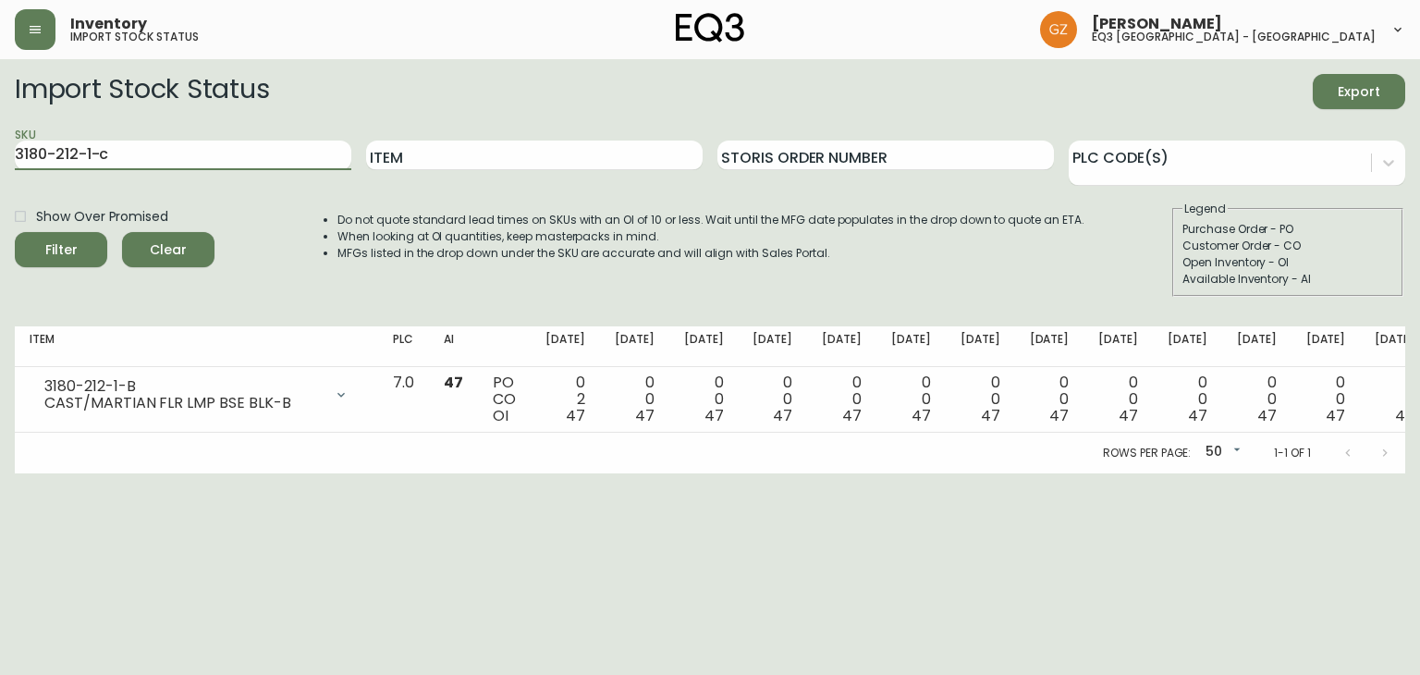
click at [15, 232] on button "Filter" at bounding box center [61, 249] width 92 height 35
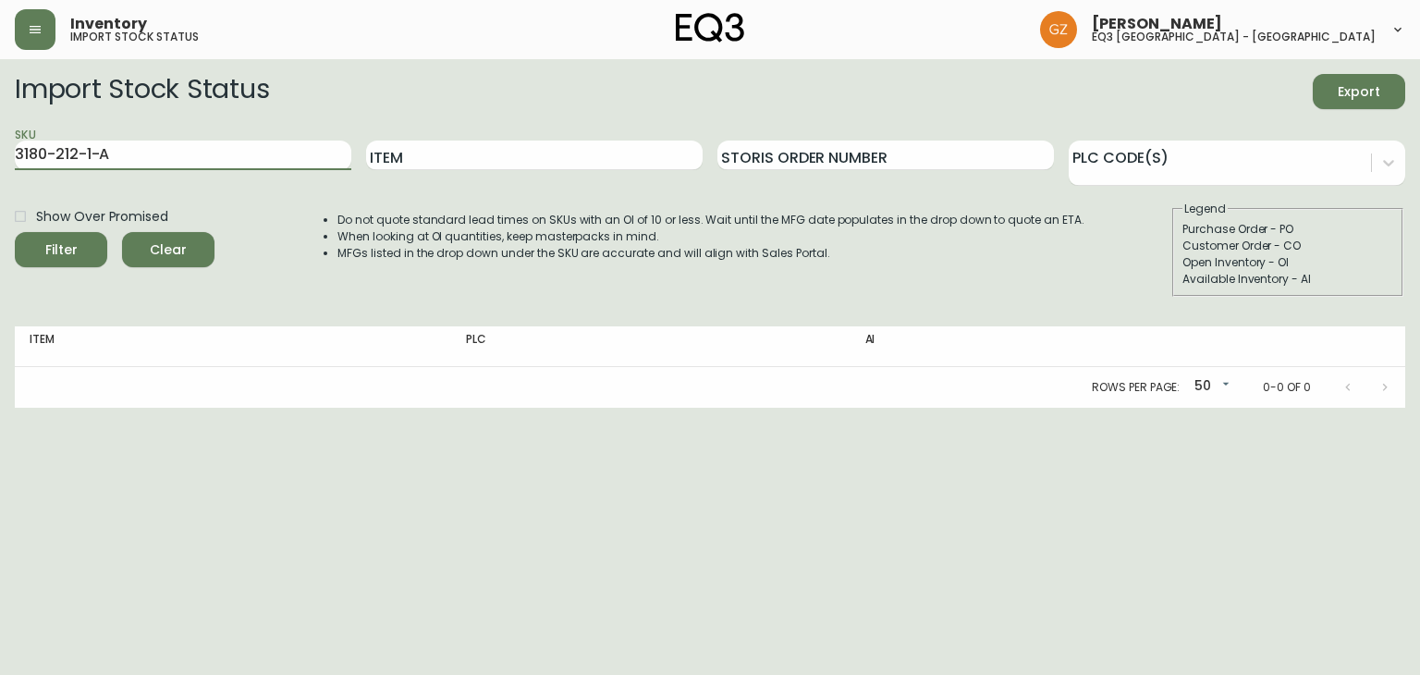
click at [15, 232] on button "Filter" at bounding box center [61, 249] width 92 height 35
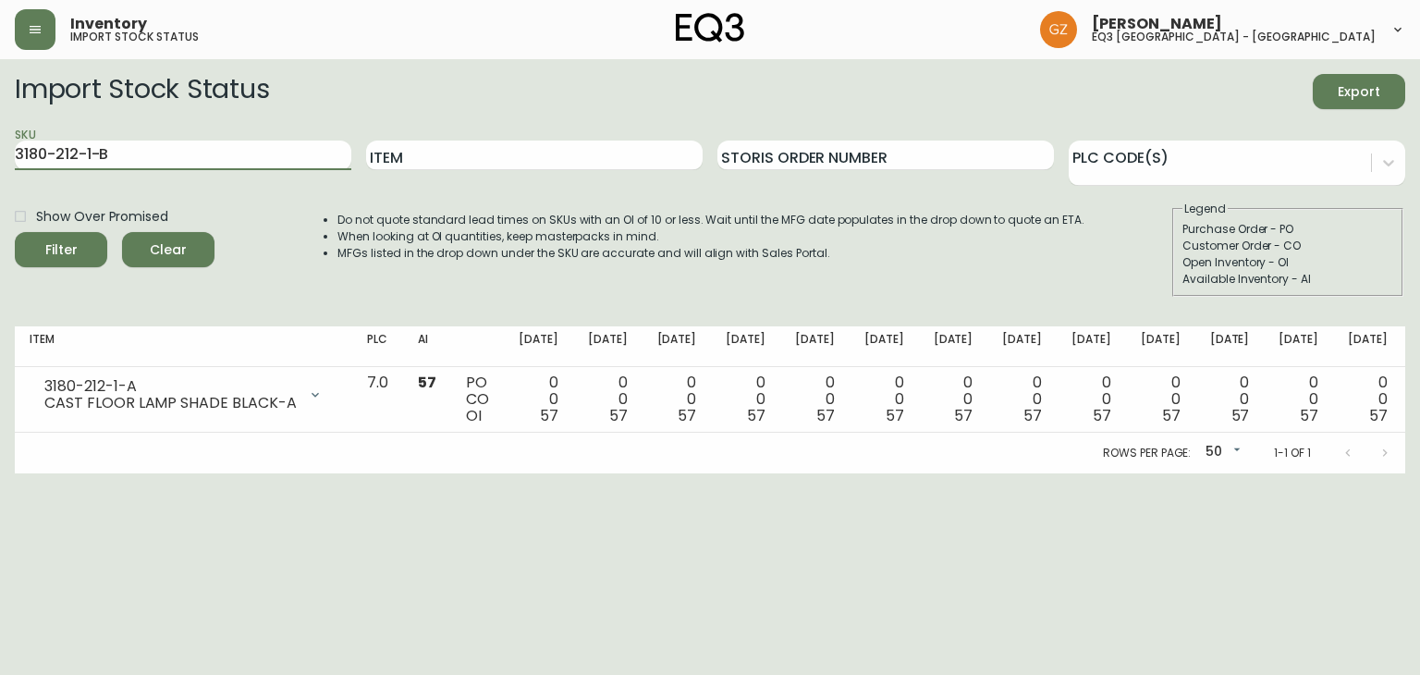
click at [15, 232] on button "Filter" at bounding box center [61, 249] width 92 height 35
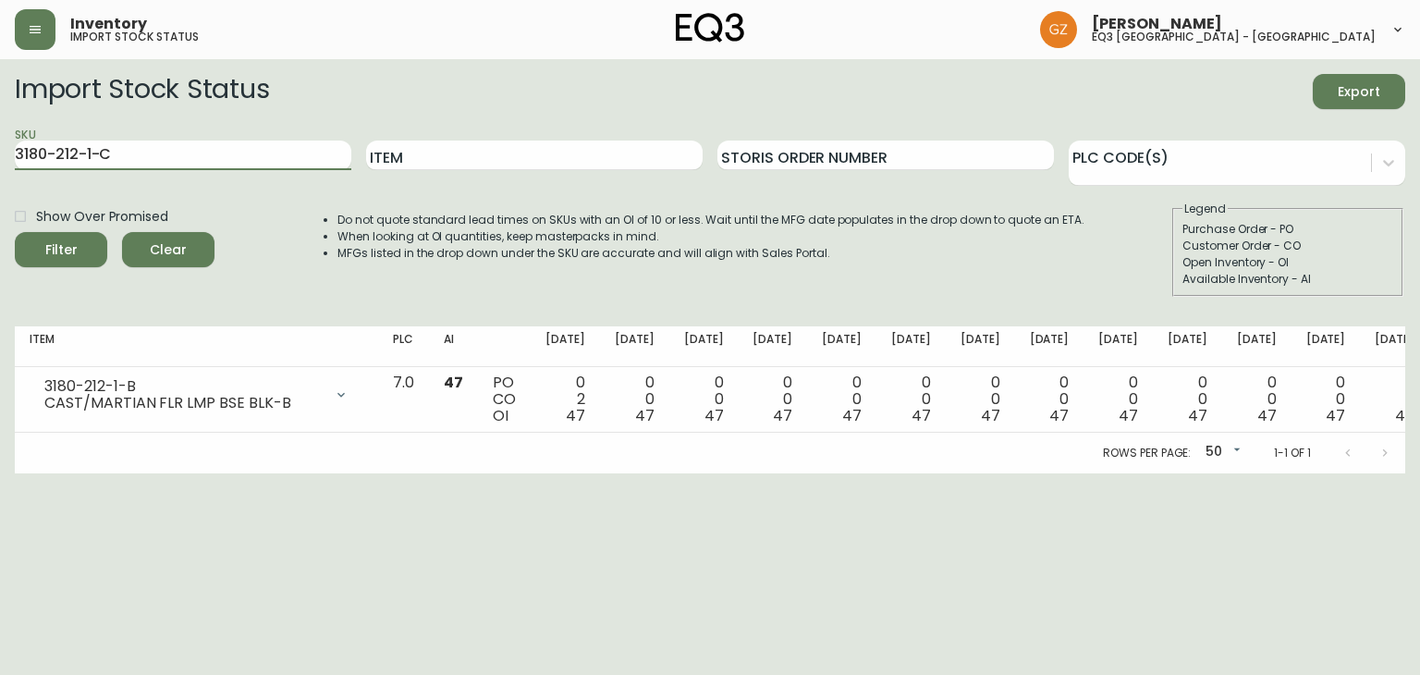
click at [15, 232] on button "Filter" at bounding box center [61, 249] width 92 height 35
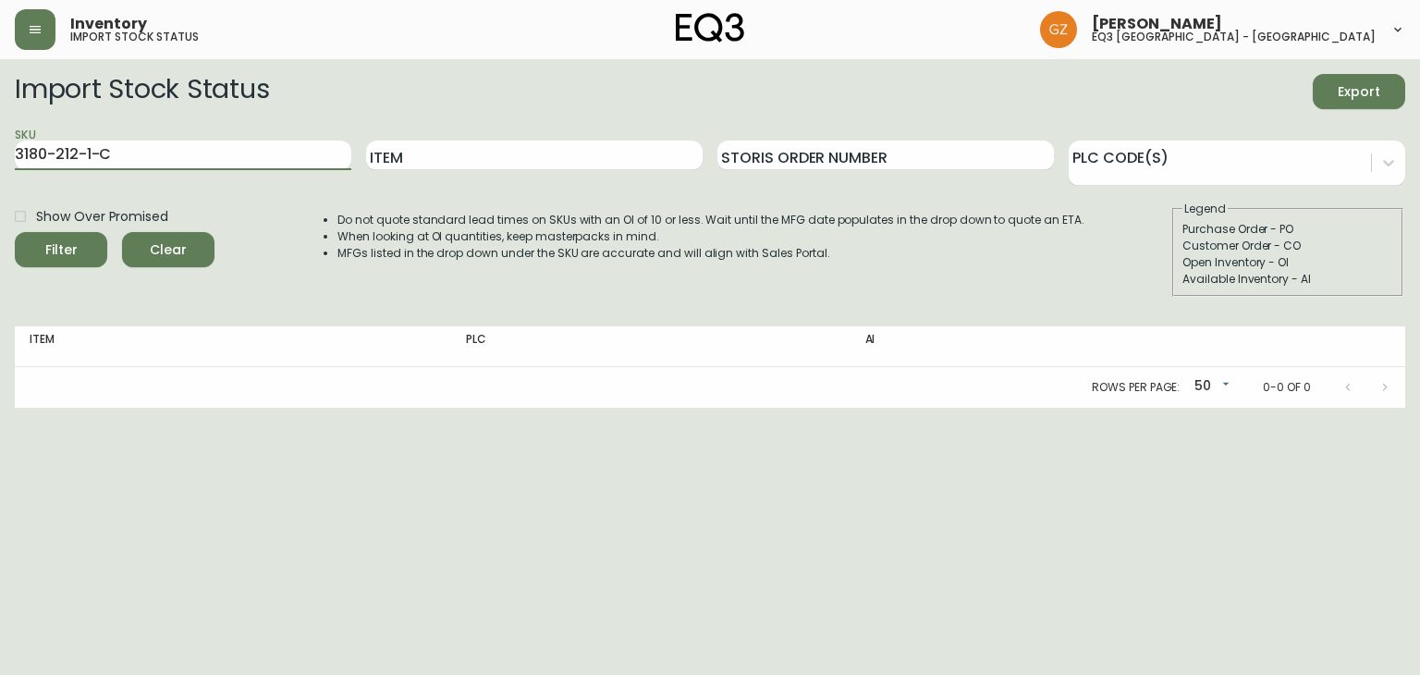
drag, startPoint x: 194, startPoint y: 153, endPoint x: 0, endPoint y: 112, distance: 198.4
click at [0, 112] on main "Import Stock Status Export SKU 3180-212-1-C Item Storis Order Number PLC Code(s…" at bounding box center [710, 233] width 1420 height 349
paste input "1180-200-1-B"
click at [15, 232] on button "Filter" at bounding box center [61, 249] width 92 height 35
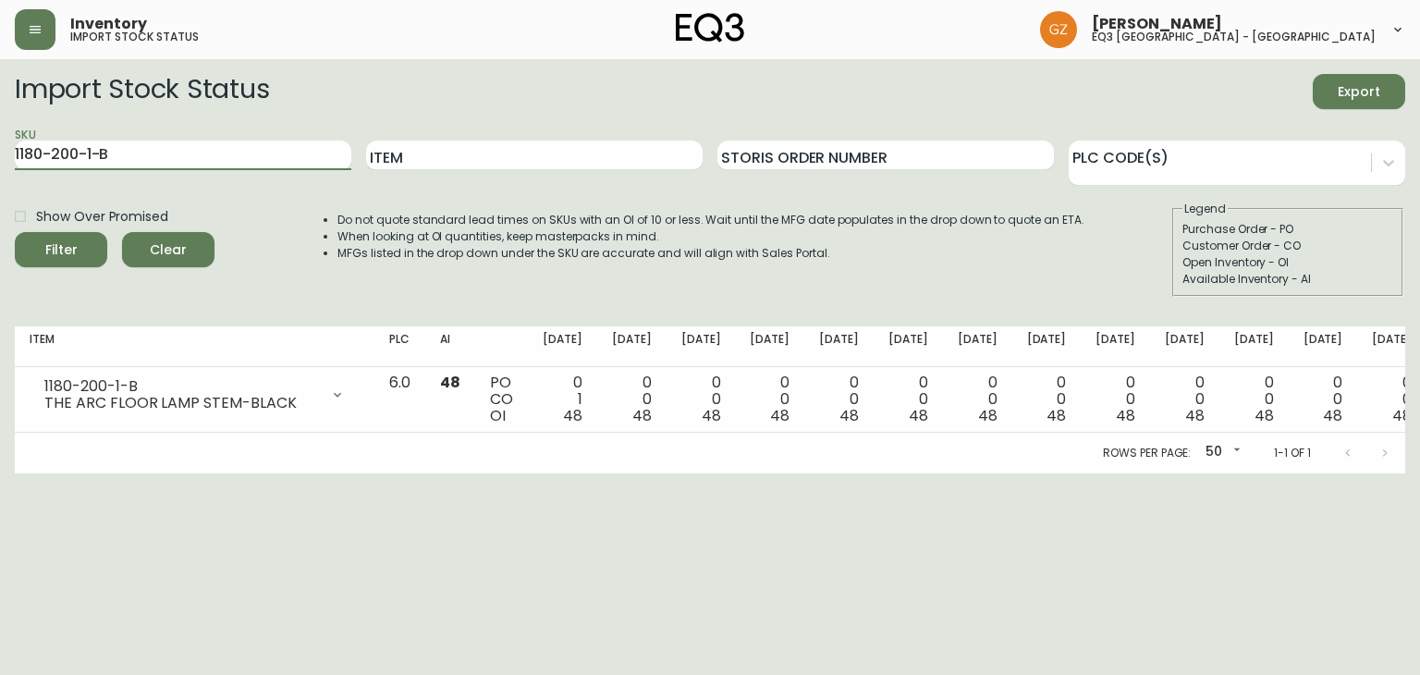
drag, startPoint x: 233, startPoint y: 150, endPoint x: 0, endPoint y: 149, distance: 233.0
click at [0, 149] on main "Import Stock Status Export SKU 1180-200-1-B Item Storis Order Number PLC Code(s…" at bounding box center [710, 266] width 1420 height 414
paste input "3180-212"
type input "3180-212-1-B"
click at [15, 232] on button "Filter" at bounding box center [61, 249] width 92 height 35
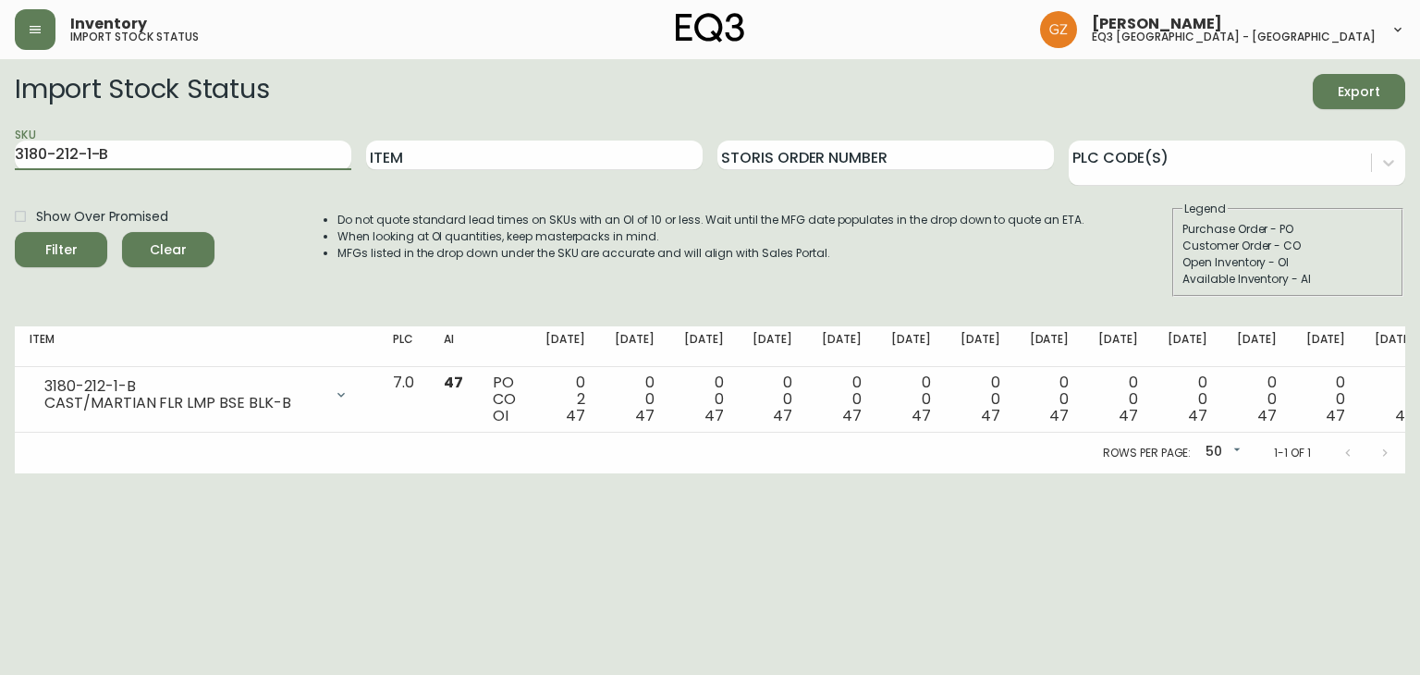
drag, startPoint x: 133, startPoint y: 154, endPoint x: 0, endPoint y: 149, distance: 133.3
click at [0, 149] on main "Import Stock Status Export SKU 3180-212-1-B Item Storis Order Number PLC Code(s…" at bounding box center [710, 266] width 1420 height 414
